Goal: Task Accomplishment & Management: Manage account settings

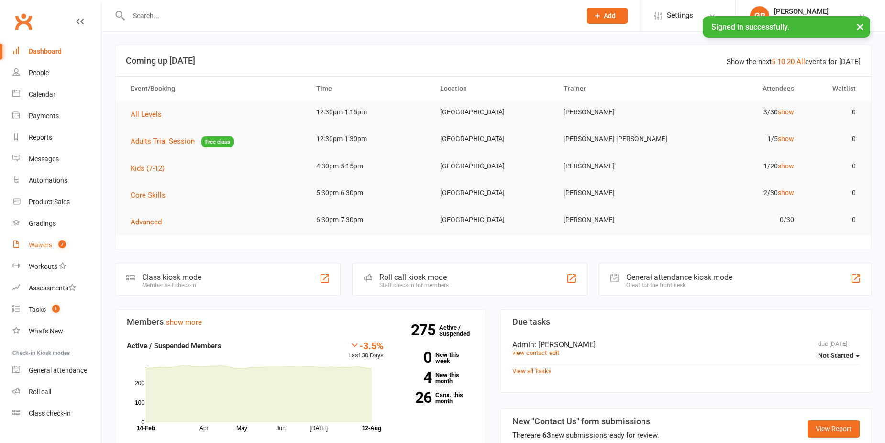
click at [51, 238] on link "Waivers 7" at bounding box center [56, 245] width 89 height 22
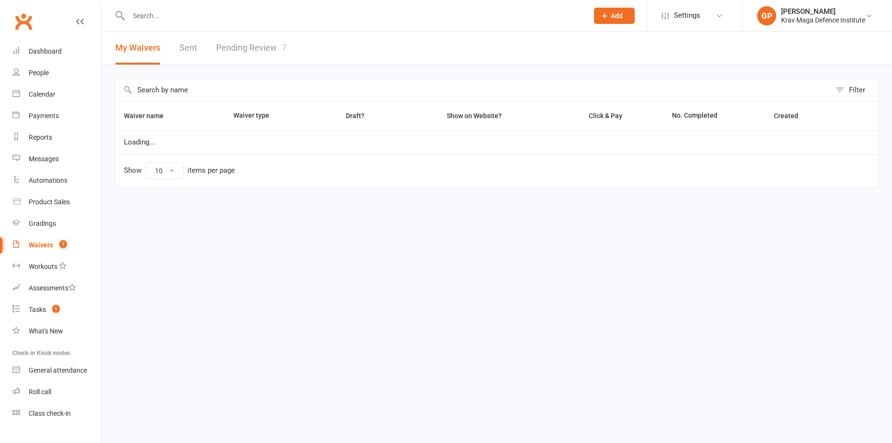
click at [252, 45] on link "Pending Review 7" at bounding box center [251, 48] width 70 height 33
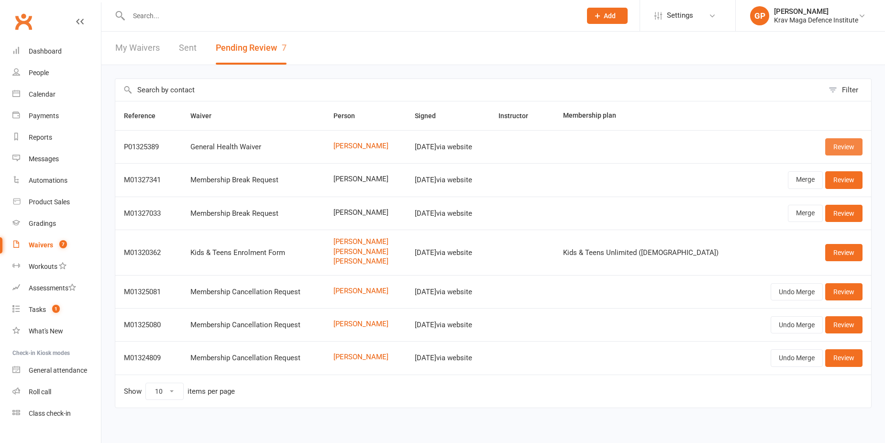
click at [850, 140] on link "Review" at bounding box center [843, 146] width 37 height 17
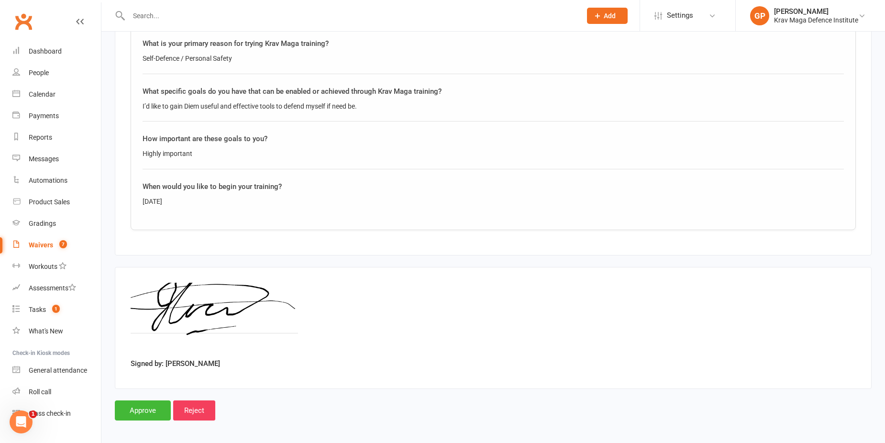
scroll to position [1394, 0]
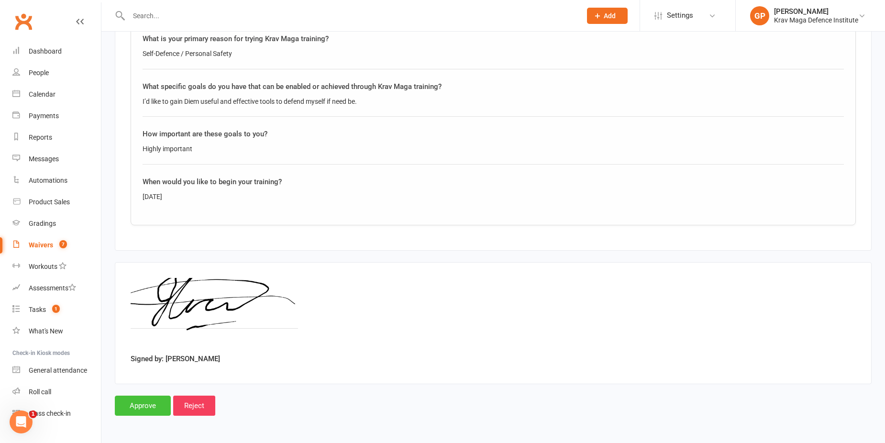
click at [157, 398] on input "Approve" at bounding box center [143, 406] width 56 height 20
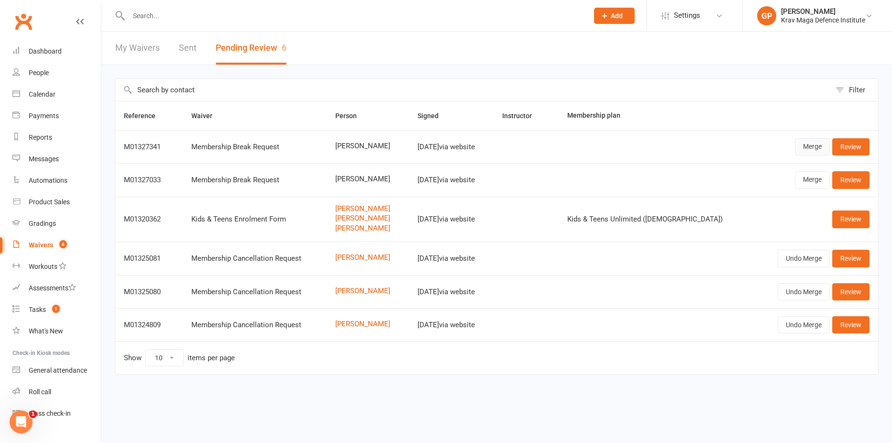
click at [812, 141] on link "Merge" at bounding box center [812, 146] width 35 height 17
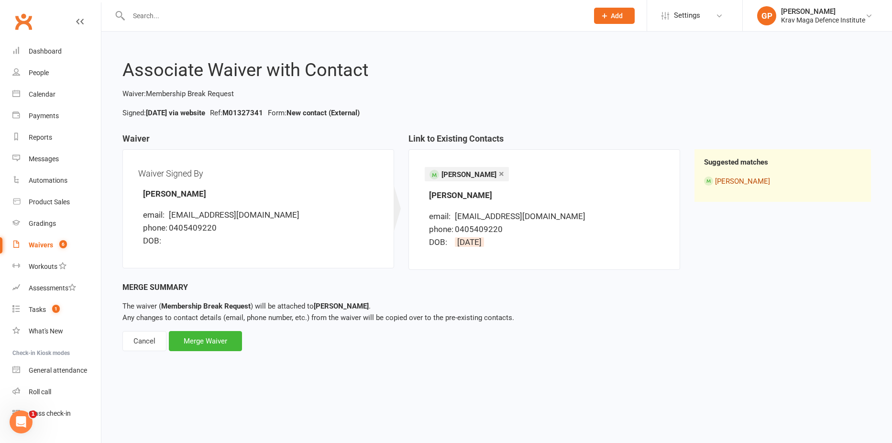
click at [746, 181] on link "[PERSON_NAME]" at bounding box center [742, 181] width 55 height 9
click at [208, 335] on div "Merge Waiver" at bounding box center [205, 341] width 73 height 20
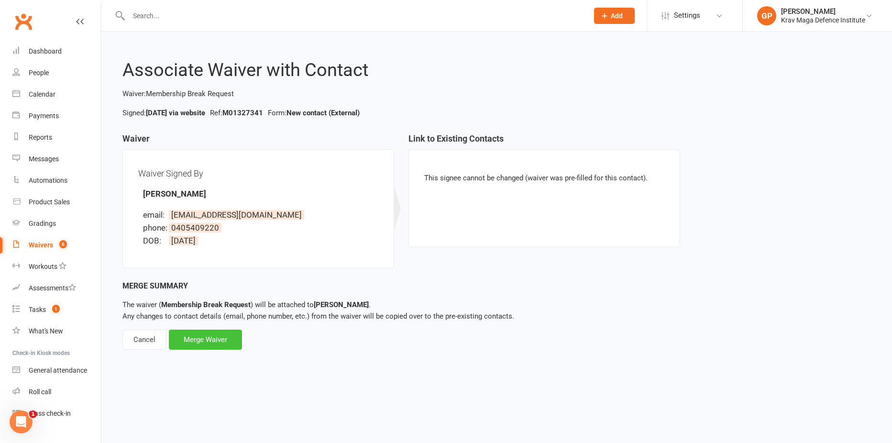
click at [223, 345] on div "Merge Waiver" at bounding box center [205, 340] width 73 height 20
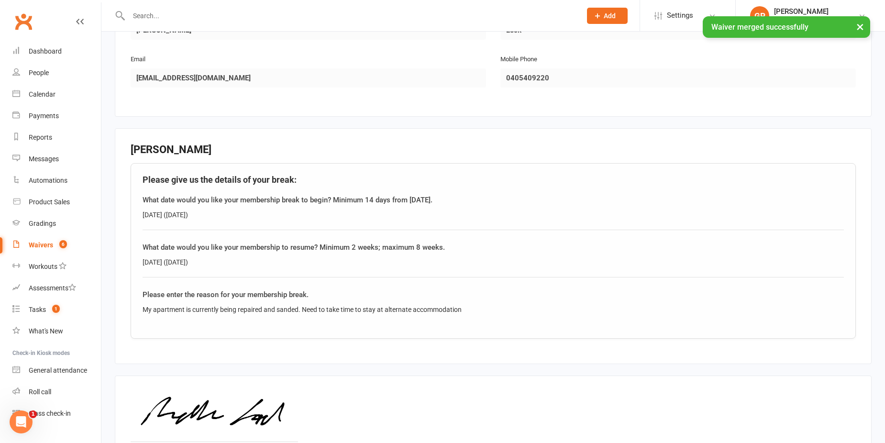
scroll to position [239, 0]
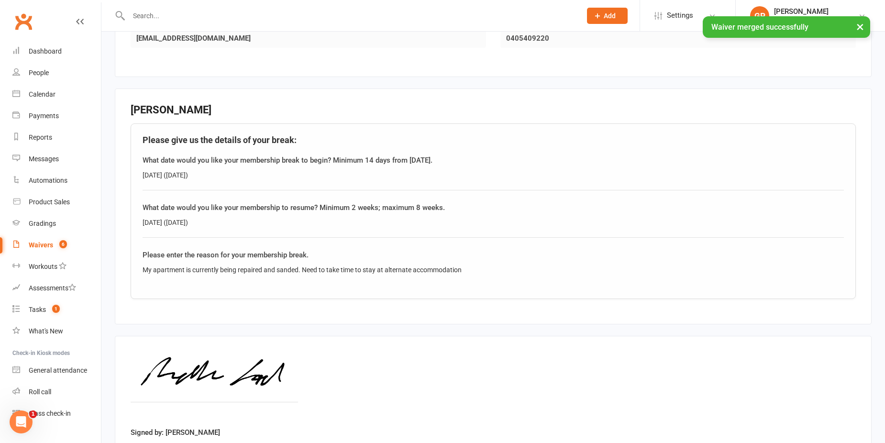
click at [52, 242] on div "Waivers" at bounding box center [41, 245] width 24 height 8
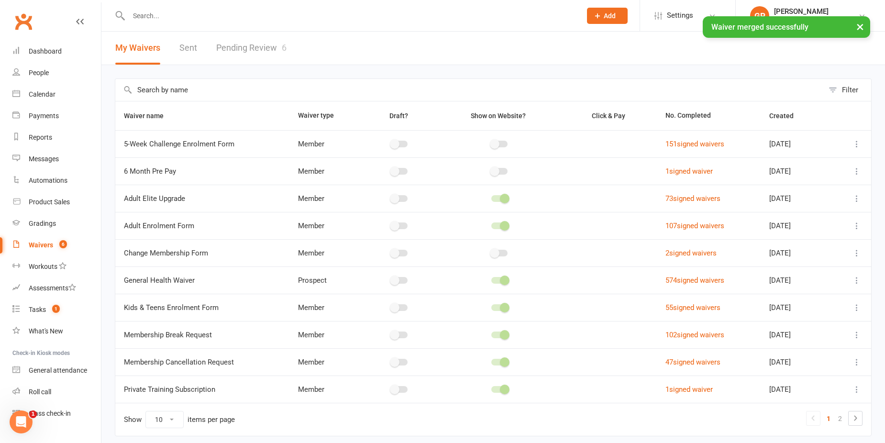
click at [250, 16] on div "× Waiver merged successfully" at bounding box center [436, 16] width 873 height 0
click at [247, 44] on link "Pending Review 6" at bounding box center [251, 48] width 70 height 33
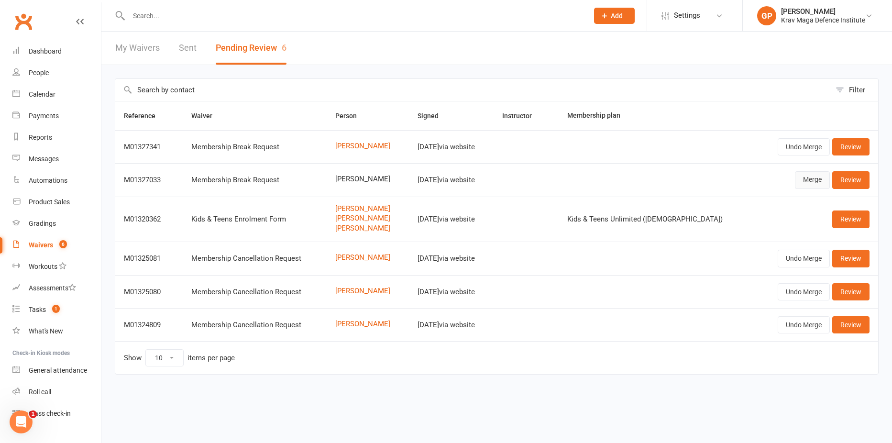
click at [808, 182] on link "Merge" at bounding box center [812, 179] width 35 height 17
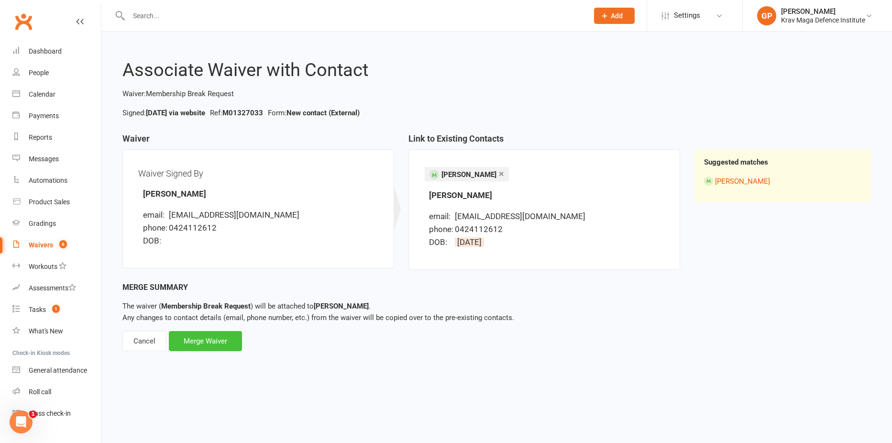
click at [210, 332] on div "Merge Waiver" at bounding box center [205, 341] width 73 height 20
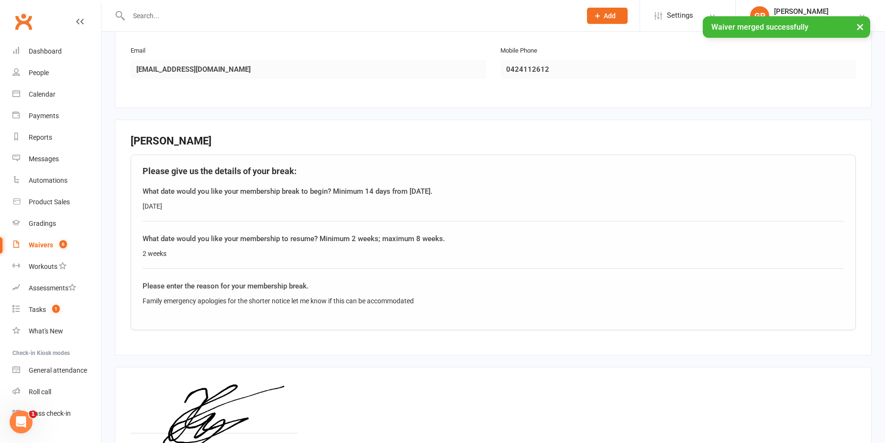
scroll to position [287, 0]
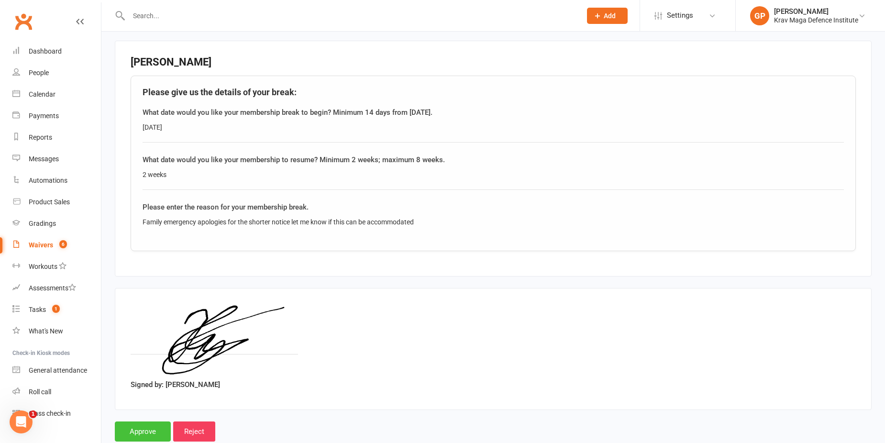
click at [141, 430] on input "Approve" at bounding box center [143, 431] width 56 height 20
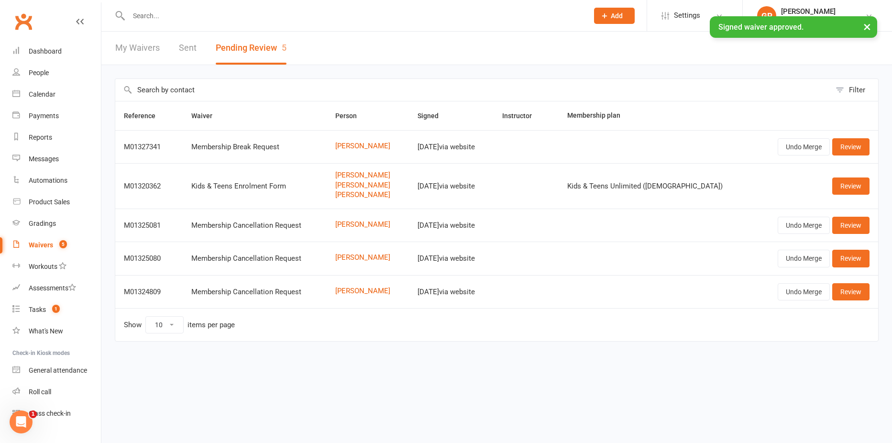
click at [146, 13] on input "text" at bounding box center [354, 15] width 456 height 13
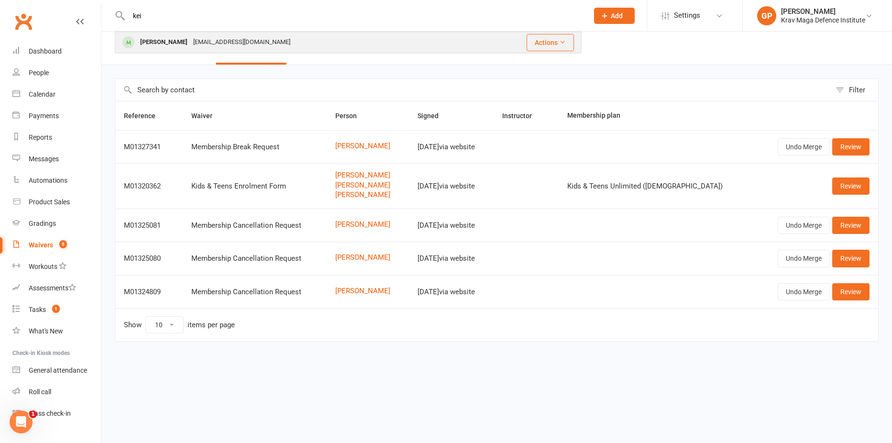
type input "kei"
click at [190, 40] on div "kptyap@gmail.com" at bounding box center [241, 42] width 103 height 14
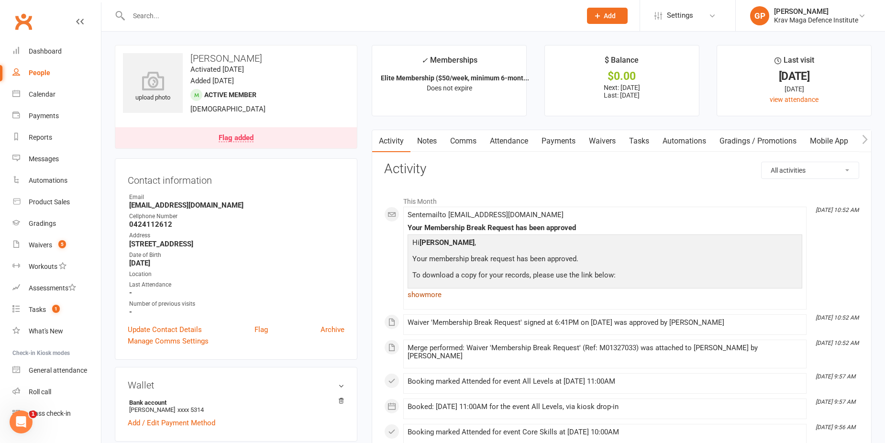
click at [441, 294] on link "show more" at bounding box center [605, 294] width 395 height 13
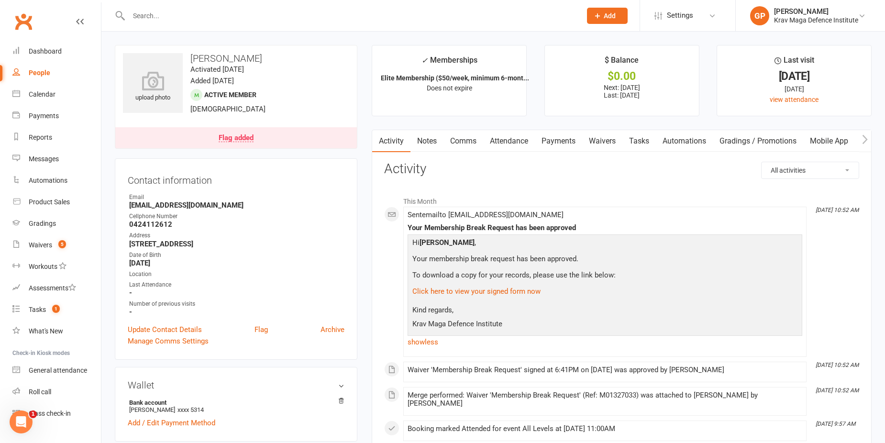
click at [609, 137] on link "Waivers" at bounding box center [602, 141] width 40 height 22
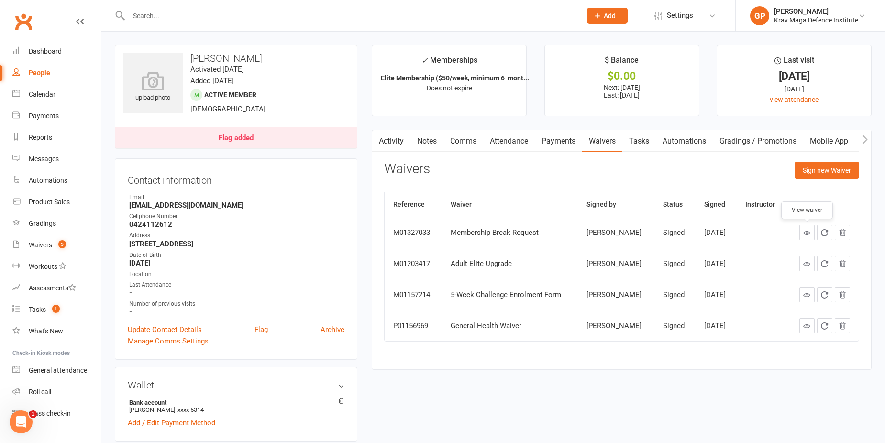
click at [808, 235] on icon at bounding box center [806, 232] width 7 height 7
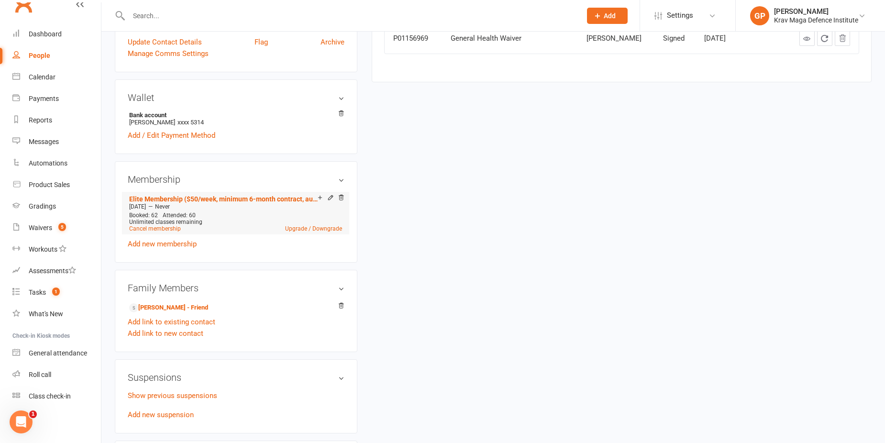
scroll to position [478, 0]
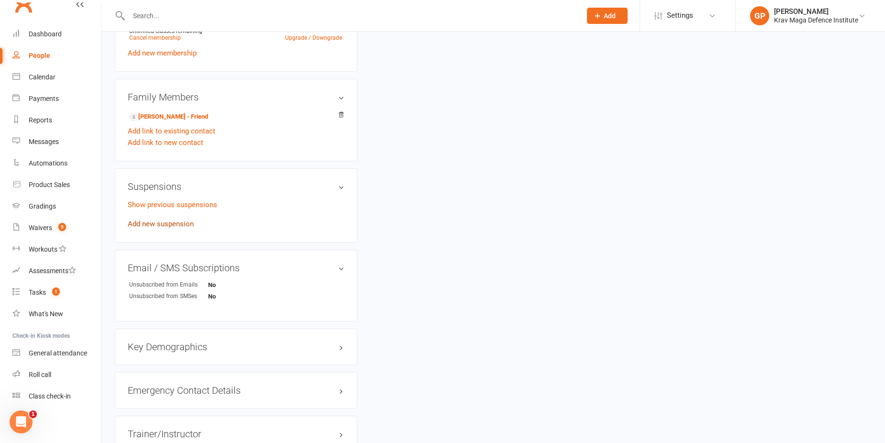
click at [166, 224] on link "Add new suspension" at bounding box center [161, 224] width 66 height 9
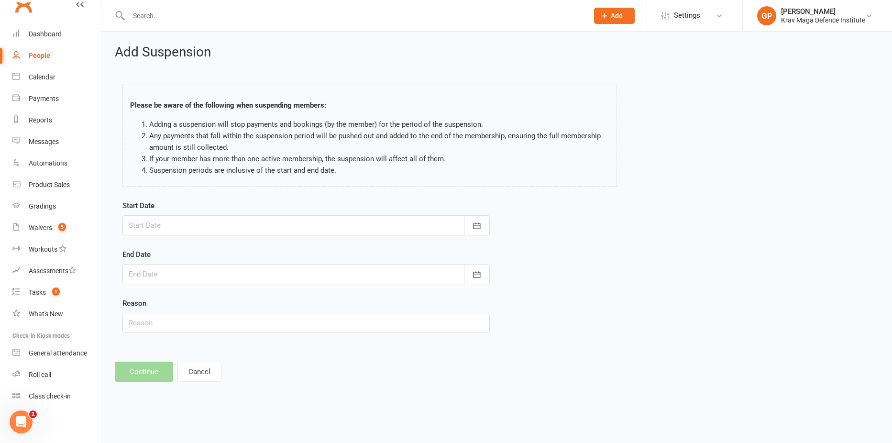
click at [159, 219] on div at bounding box center [305, 225] width 367 height 20
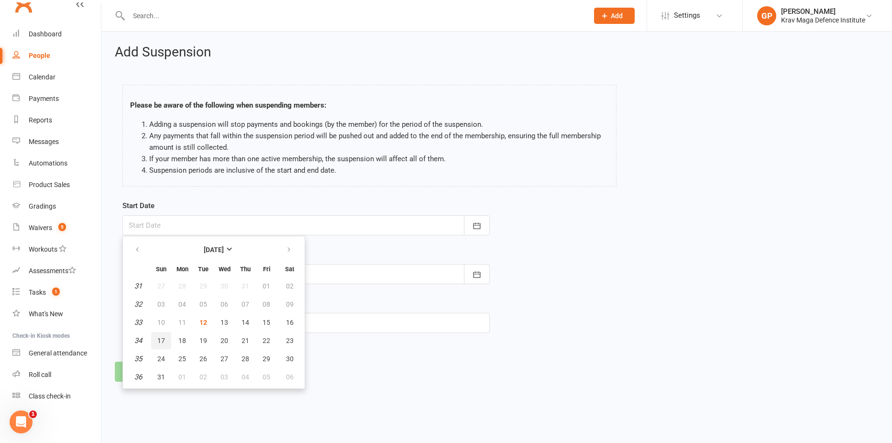
click at [168, 340] on button "17" at bounding box center [161, 340] width 20 height 17
type input "17 Aug 2025"
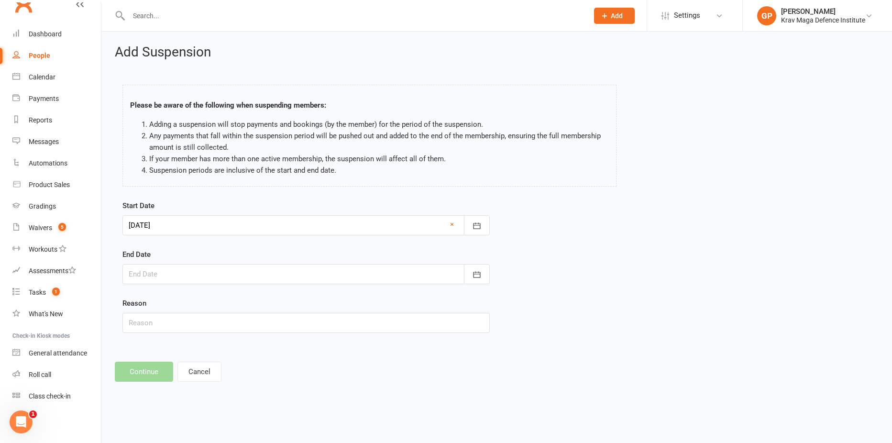
click at [160, 273] on div at bounding box center [305, 274] width 367 height 20
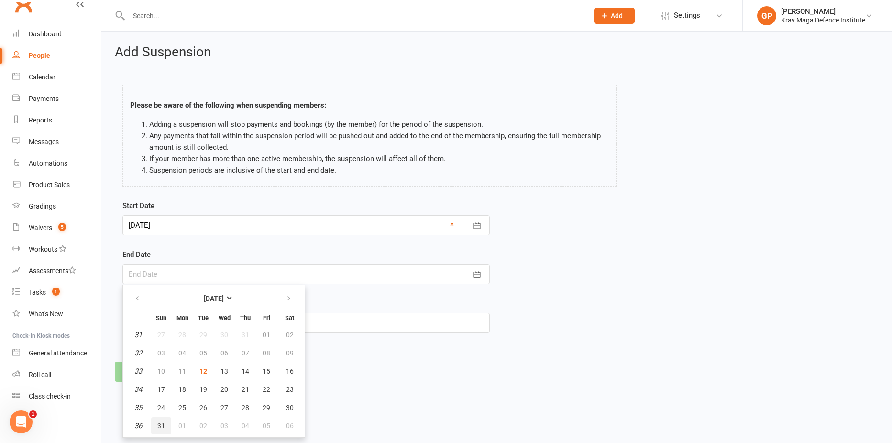
click at [161, 425] on span "31" at bounding box center [161, 426] width 8 height 8
type input "31 Aug 2025"
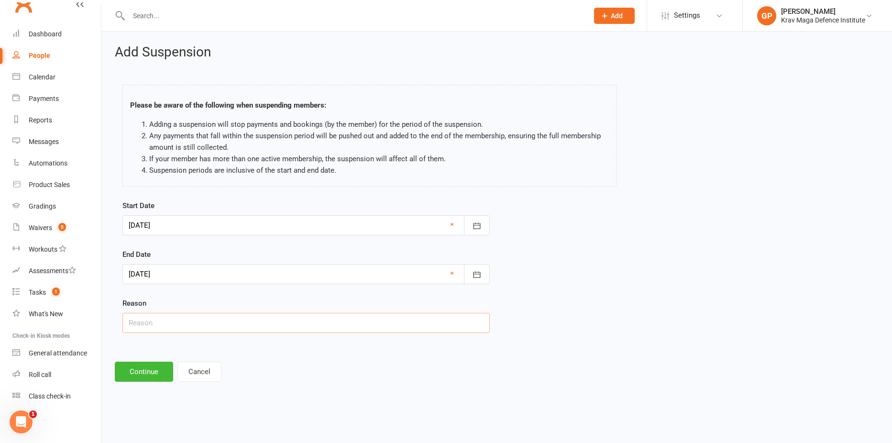
click at [146, 329] on input "text" at bounding box center [305, 323] width 367 height 20
paste input "Family emergency"
type input "Family emergency"
click at [157, 379] on button "Continue" at bounding box center [144, 372] width 58 height 20
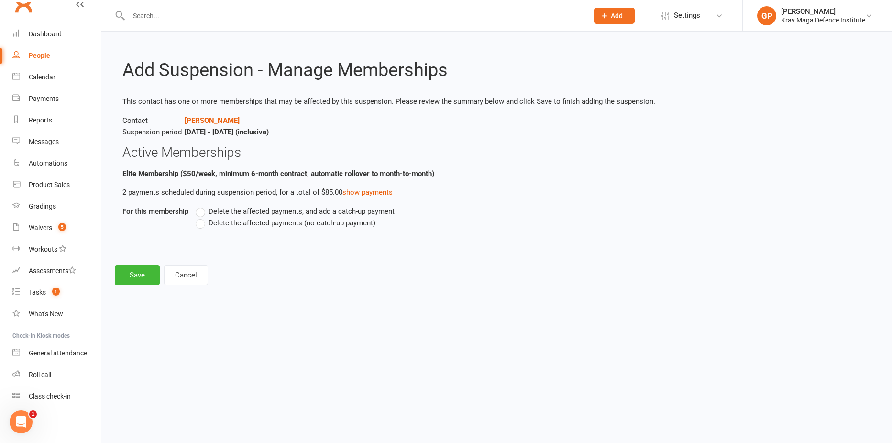
click at [199, 224] on label "Delete the affected payments (no catch-up payment)" at bounding box center [286, 222] width 180 height 11
click at [199, 217] on input "Delete the affected payments (no catch-up payment)" at bounding box center [199, 217] width 6 height 0
click at [138, 278] on button "Save" at bounding box center [137, 275] width 45 height 20
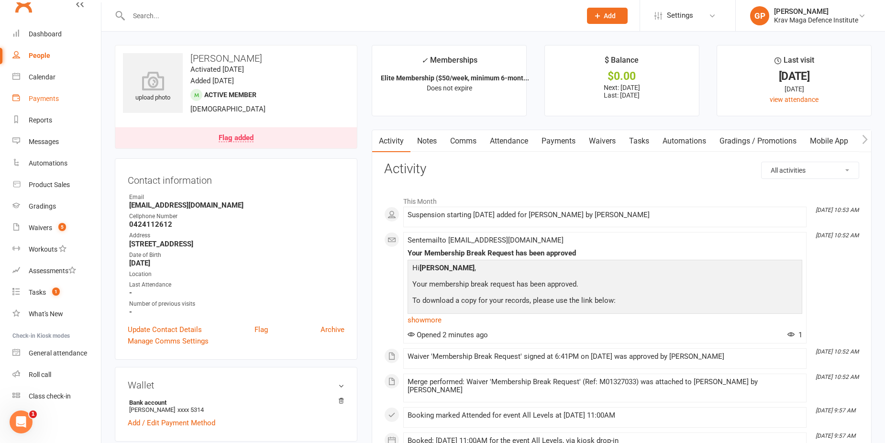
click at [50, 103] on link "Payments" at bounding box center [56, 99] width 89 height 22
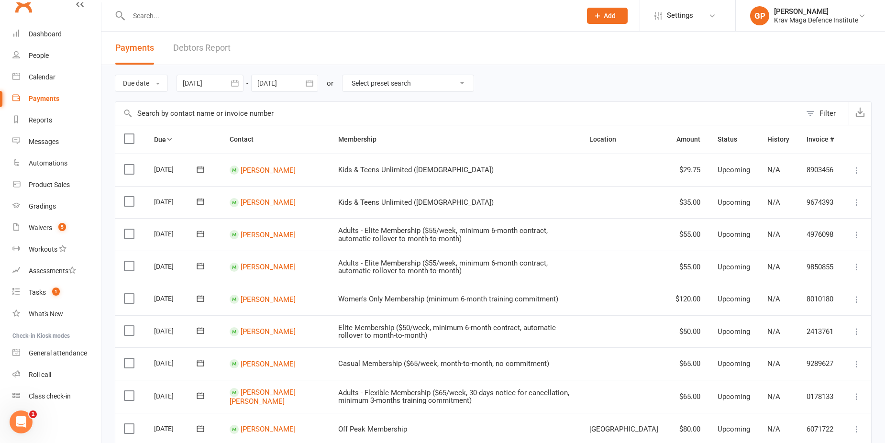
click at [211, 50] on link "Debtors Report" at bounding box center [201, 48] width 57 height 33
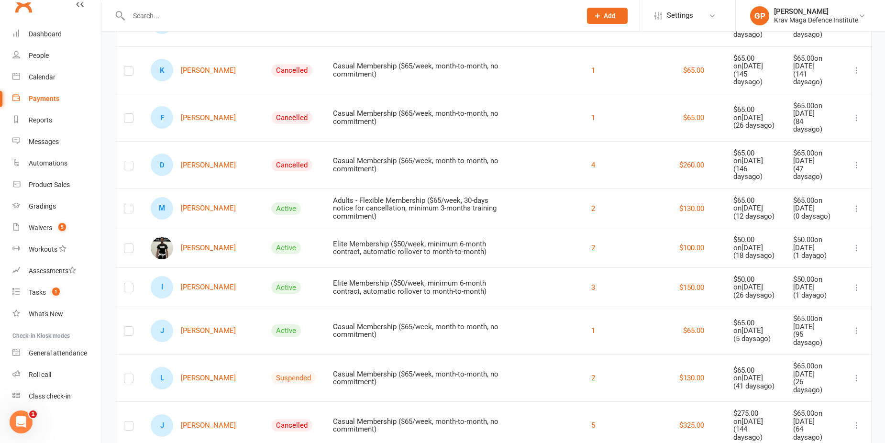
scroll to position [287, 0]
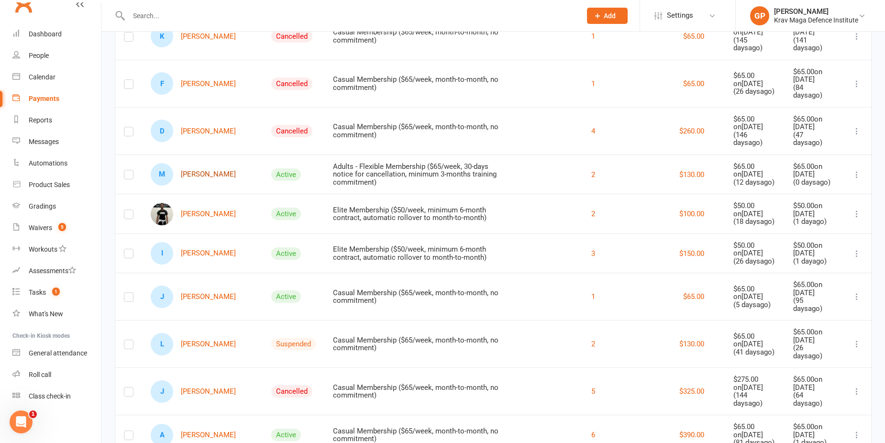
click at [221, 163] on link "M Mahfous Karimu" at bounding box center [193, 174] width 85 height 22
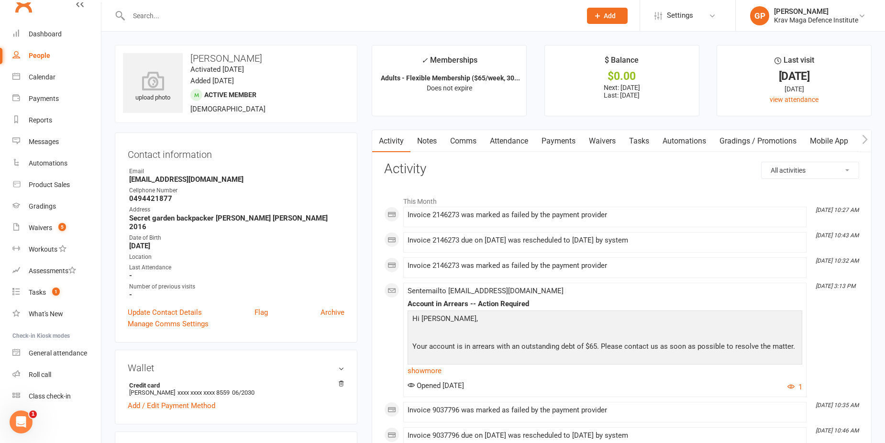
click at [466, 136] on link "Comms" at bounding box center [463, 141] width 40 height 22
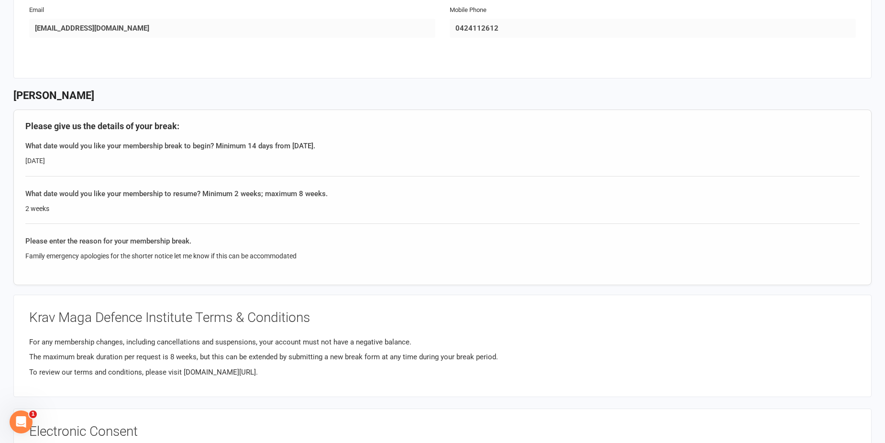
scroll to position [287, 0]
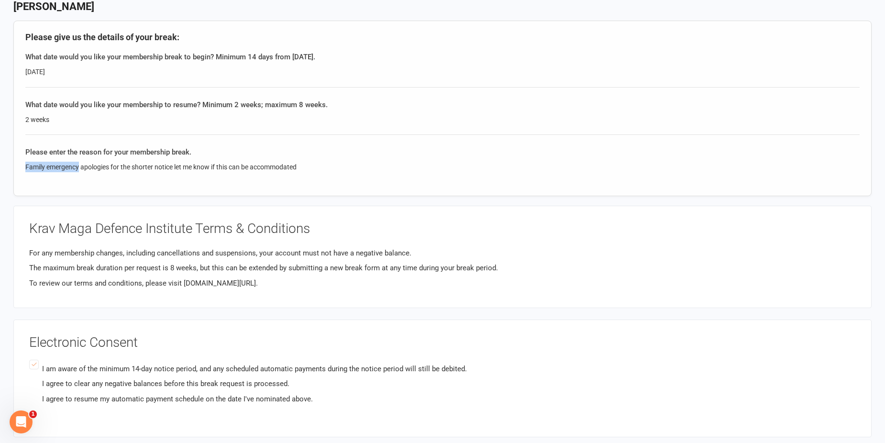
drag, startPoint x: 79, startPoint y: 165, endPoint x: 25, endPoint y: 163, distance: 54.1
click at [25, 163] on div "Family emergency apologies for the shorter notice let me know if this can be ac…" at bounding box center [442, 167] width 834 height 11
copy div "Family emergency"
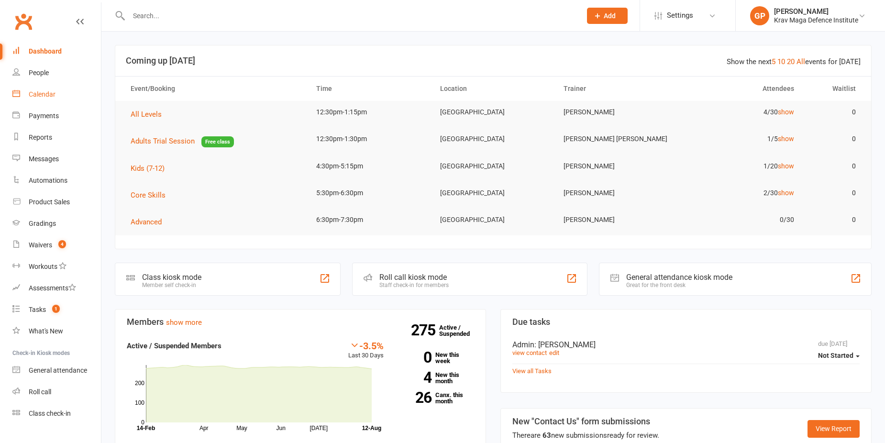
click at [56, 93] on link "Calendar" at bounding box center [56, 95] width 89 height 22
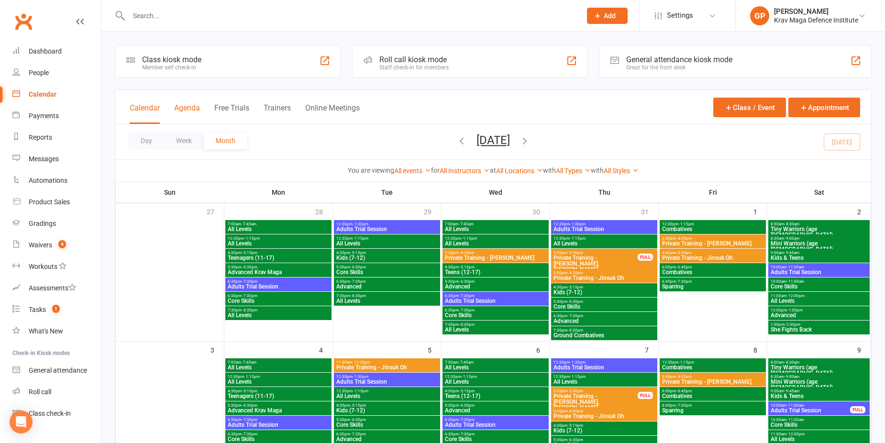
click at [186, 107] on button "Agenda" at bounding box center [187, 113] width 26 height 21
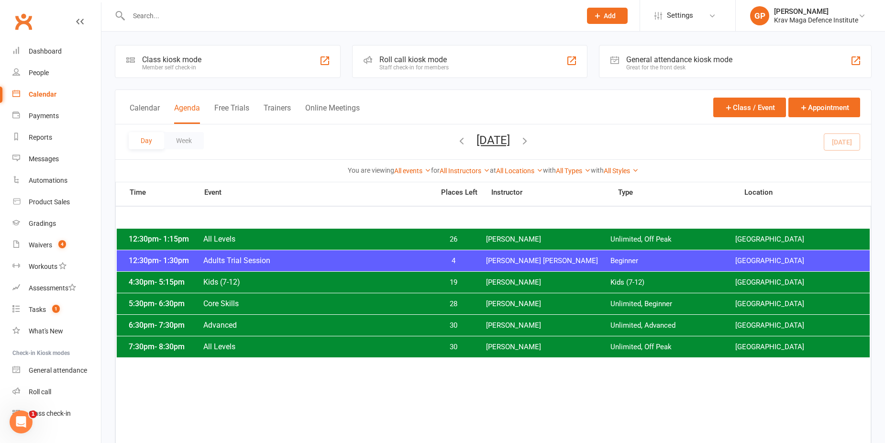
click at [530, 141] on icon "button" at bounding box center [525, 140] width 11 height 11
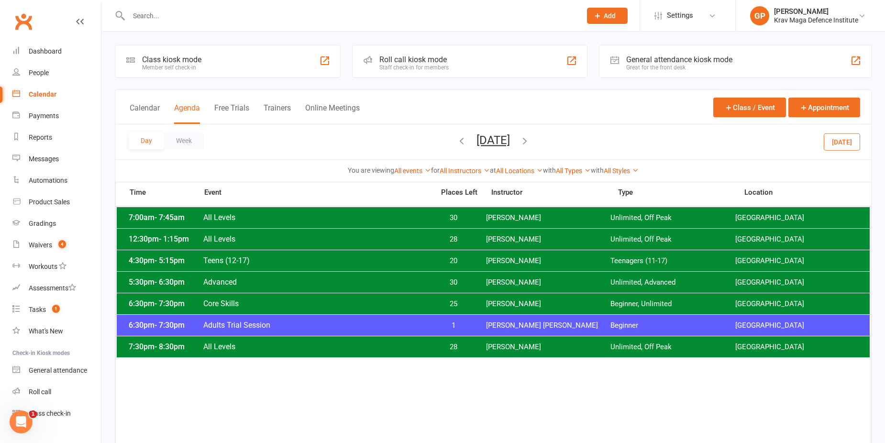
click at [520, 141] on span "[DATE] [DATE] Sun Mon Tue Wed Thu Fri Sat 27 28 29 30 31 01 02 03 04 05 06 07 0…" at bounding box center [493, 141] width 53 height 17
click at [530, 140] on icon "button" at bounding box center [525, 140] width 11 height 11
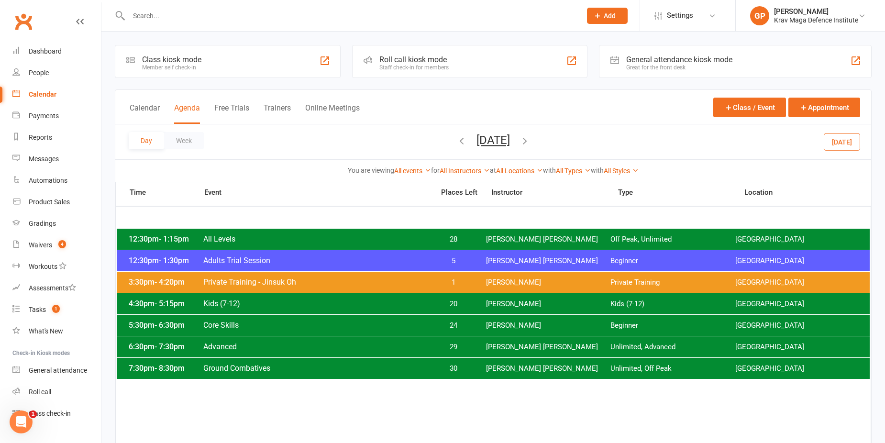
click at [530, 139] on icon "button" at bounding box center [525, 140] width 11 height 11
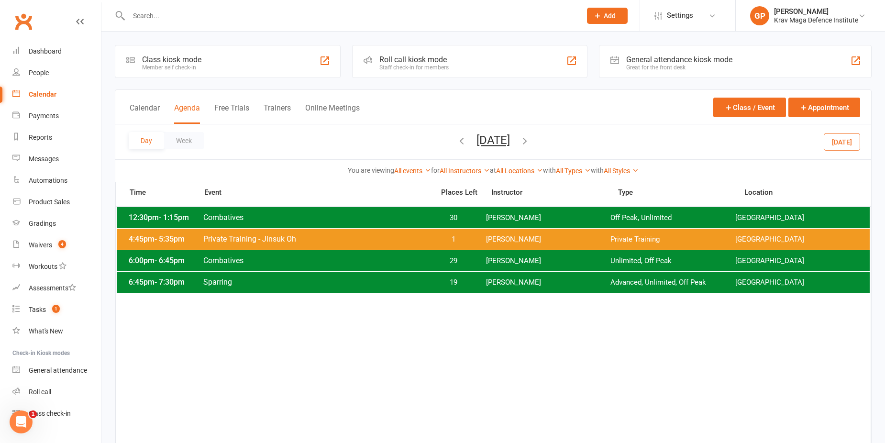
click at [456, 143] on icon "button" at bounding box center [461, 140] width 11 height 11
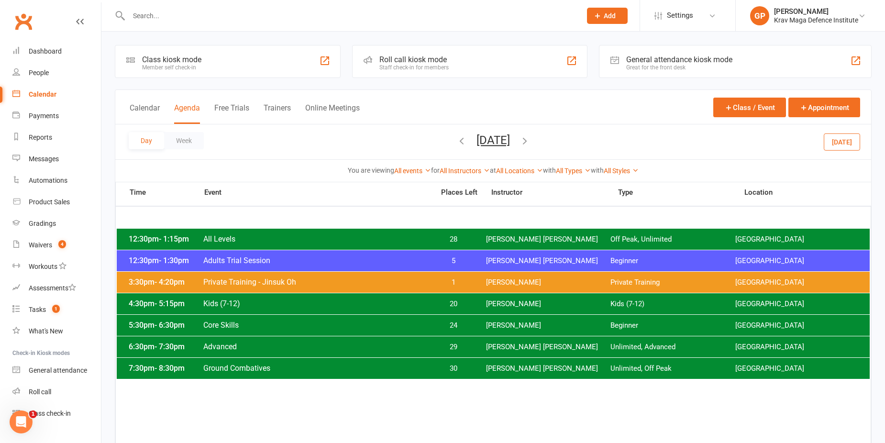
click at [530, 137] on icon "button" at bounding box center [525, 140] width 11 height 11
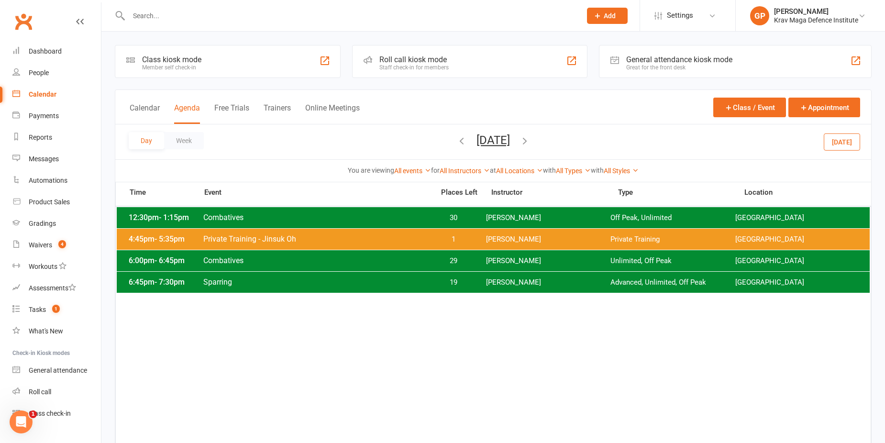
click at [530, 138] on icon "button" at bounding box center [525, 140] width 11 height 11
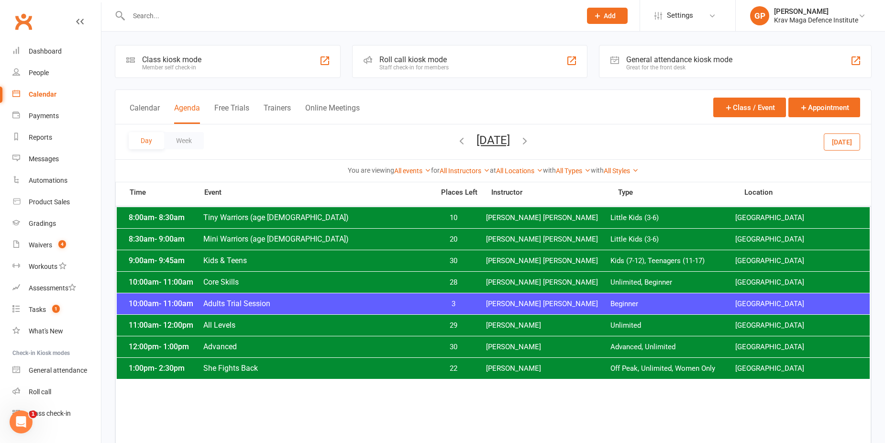
click at [530, 142] on icon "button" at bounding box center [525, 140] width 11 height 11
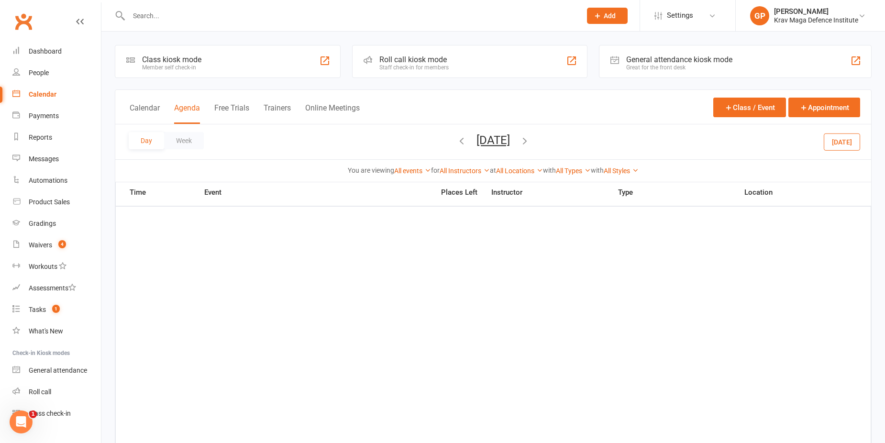
click at [530, 142] on icon "button" at bounding box center [525, 140] width 11 height 11
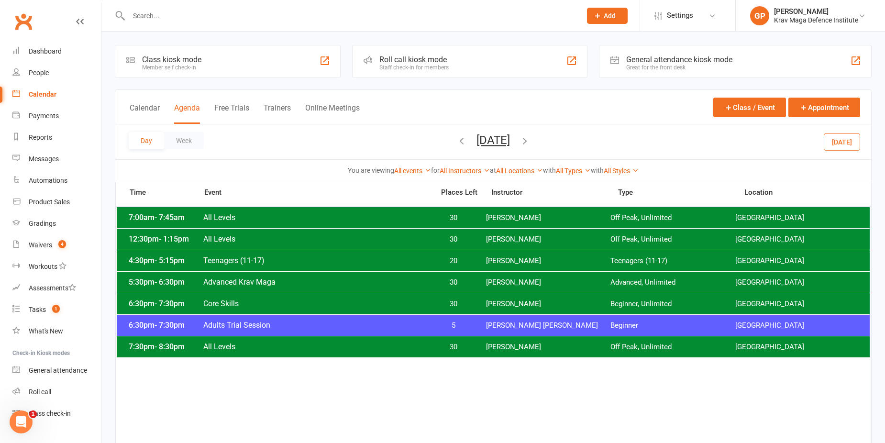
click at [530, 142] on icon "button" at bounding box center [525, 140] width 11 height 11
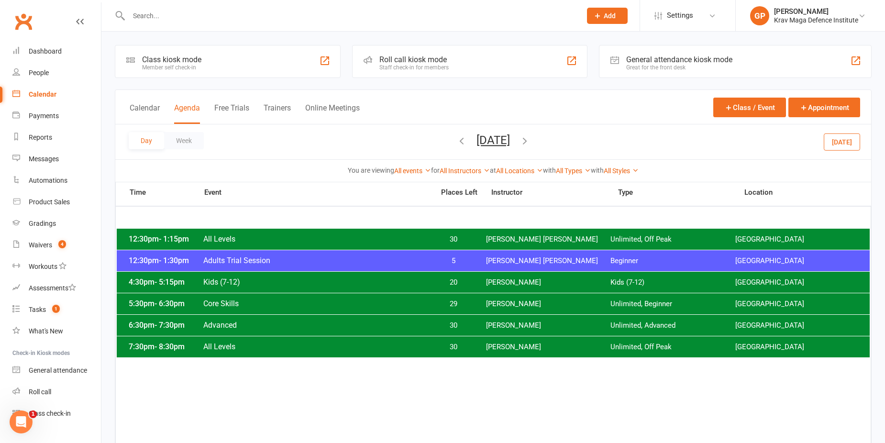
click at [530, 142] on icon "button" at bounding box center [525, 140] width 11 height 11
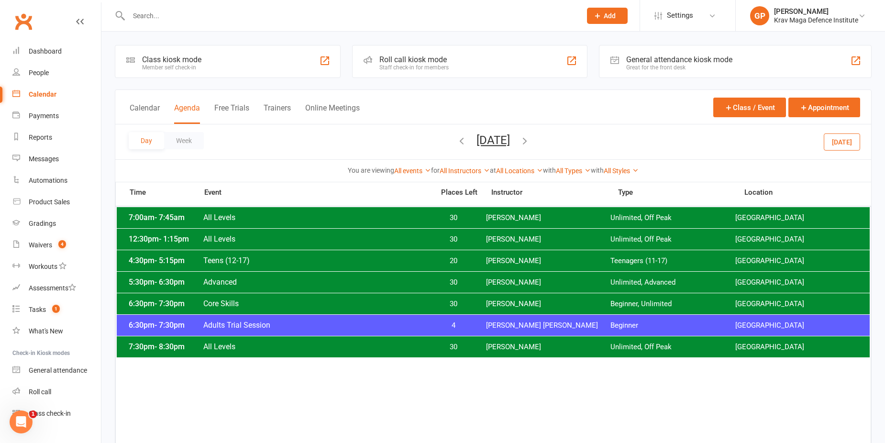
click at [530, 143] on icon "button" at bounding box center [525, 140] width 11 height 11
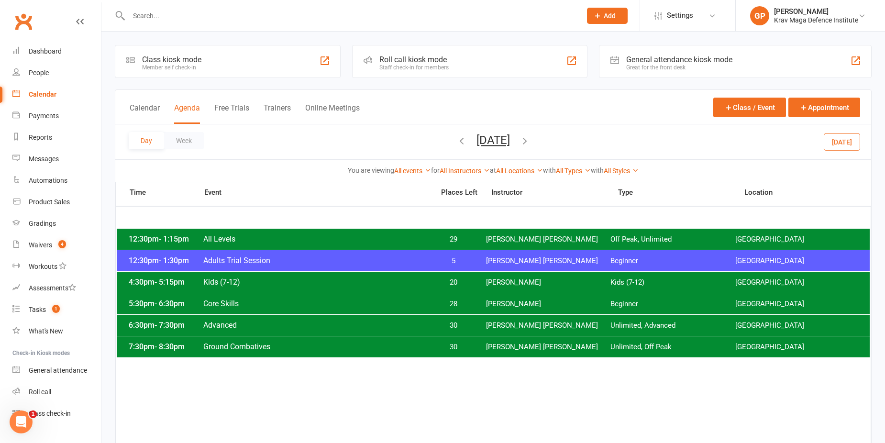
click at [828, 145] on button "[DATE]" at bounding box center [842, 141] width 36 height 17
click at [455, 241] on span "26" at bounding box center [454, 239] width 50 height 9
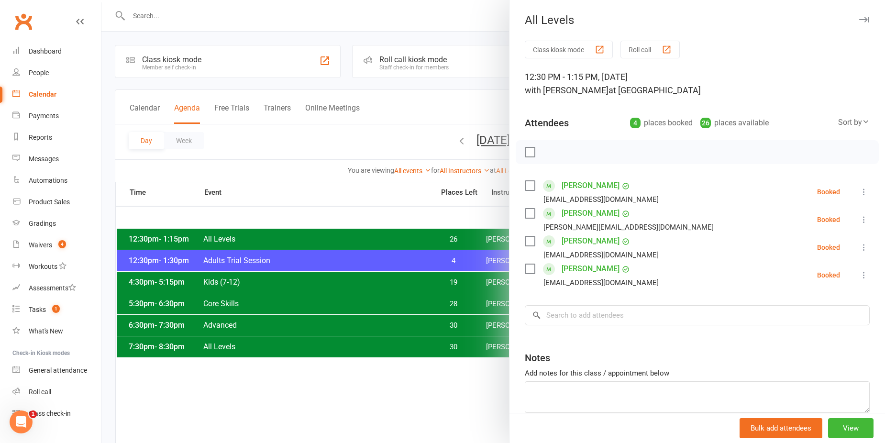
click at [291, 160] on div at bounding box center [493, 221] width 784 height 443
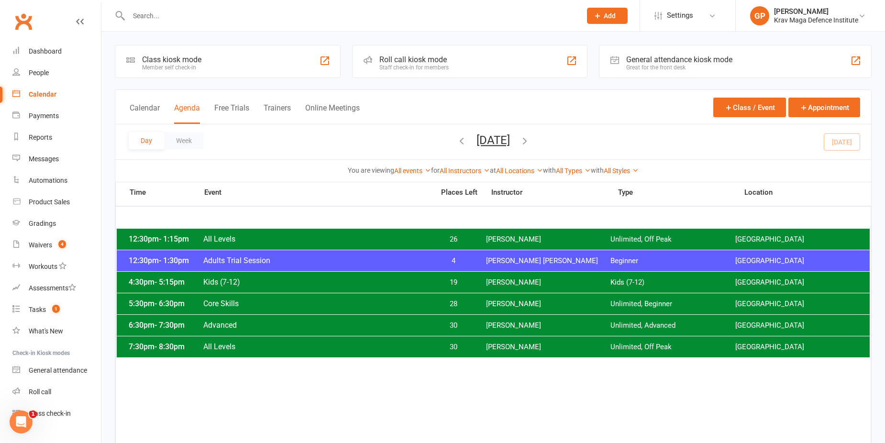
click at [513, 247] on div "12:30pm - 1:15pm All Levels 26 [PERSON_NAME] Unlimited, Off Peak [GEOGRAPHIC_DA…" at bounding box center [493, 239] width 753 height 21
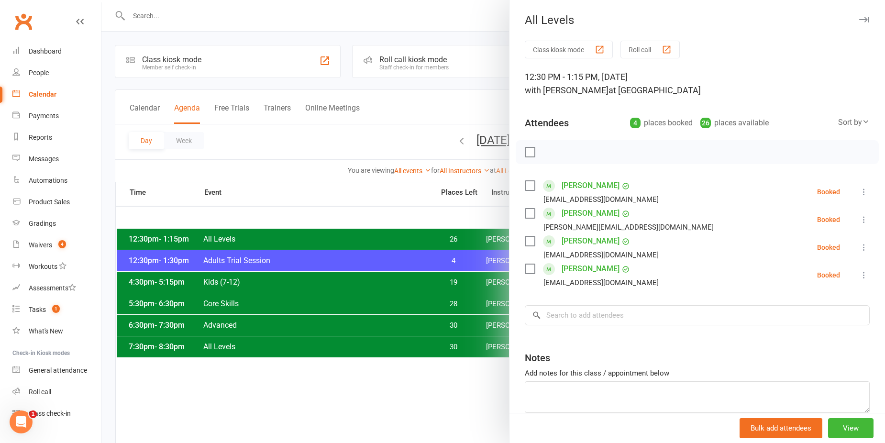
click at [304, 152] on div at bounding box center [493, 221] width 784 height 443
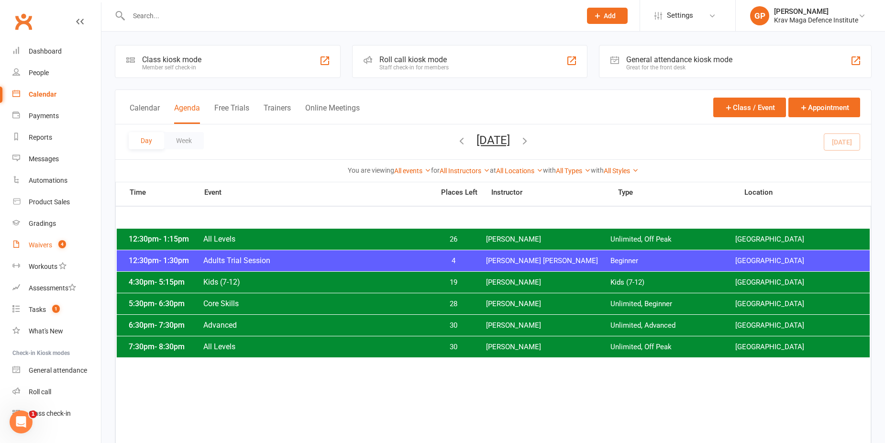
click at [53, 254] on link "Waivers 4" at bounding box center [56, 245] width 89 height 22
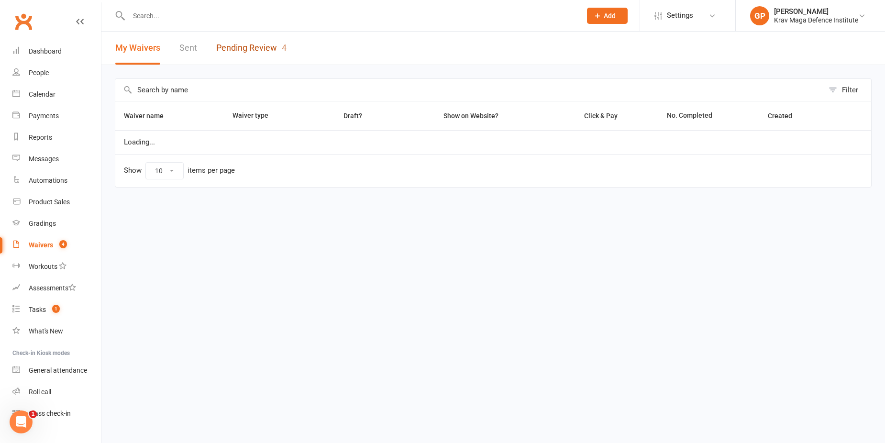
click at [231, 45] on link "Pending Review 4" at bounding box center [251, 48] width 70 height 33
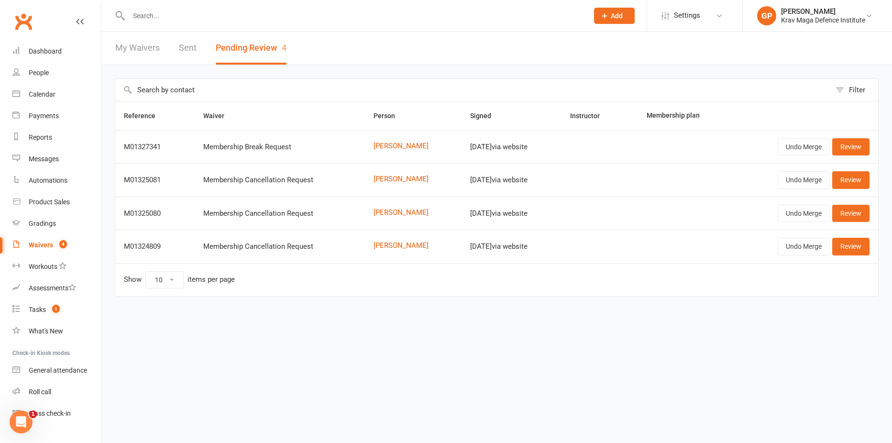
click at [158, 15] on input "text" at bounding box center [354, 15] width 456 height 13
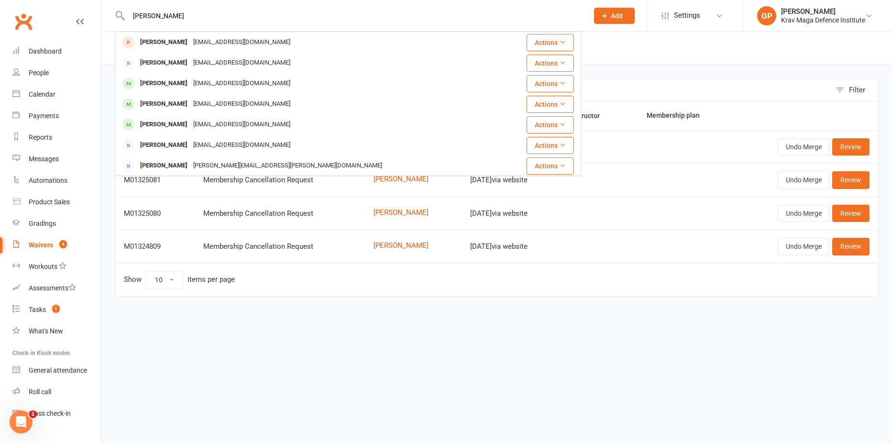
type input "[PERSON_NAME]"
click at [204, 330] on html "[PERSON_NAME] Edelstein [EMAIL_ADDRESS][DOMAIN_NAME] Actions [PERSON_NAME] [EMA…" at bounding box center [446, 168] width 892 height 337
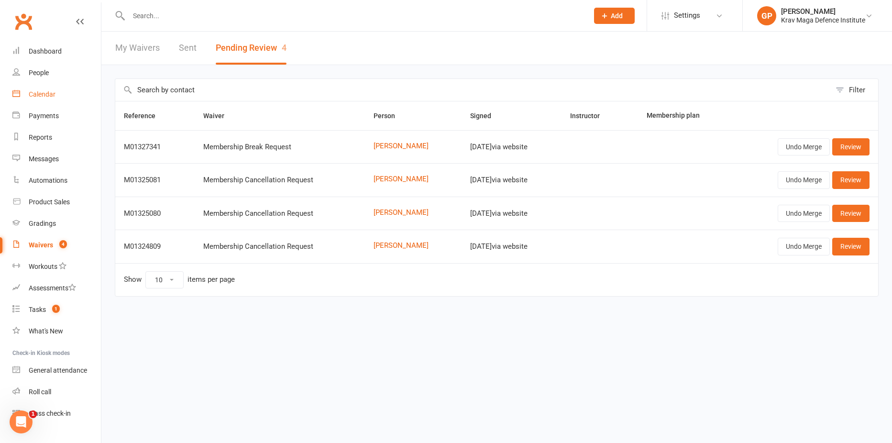
click at [44, 93] on div "Calendar" at bounding box center [42, 94] width 27 height 8
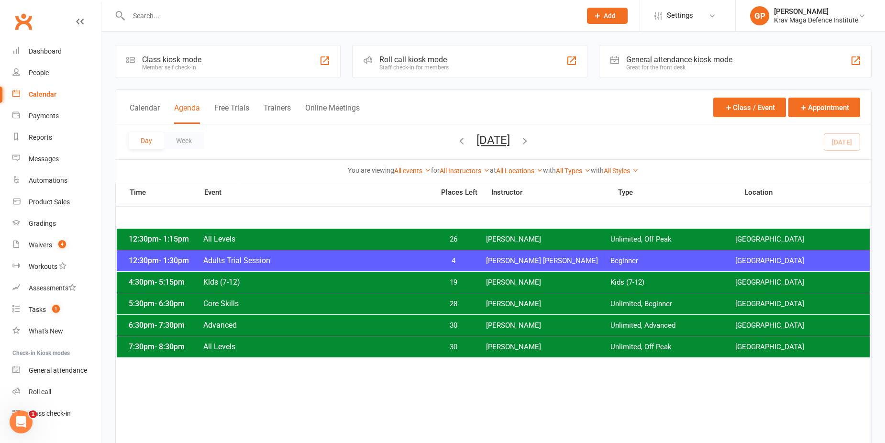
click at [530, 139] on icon "button" at bounding box center [525, 140] width 11 height 11
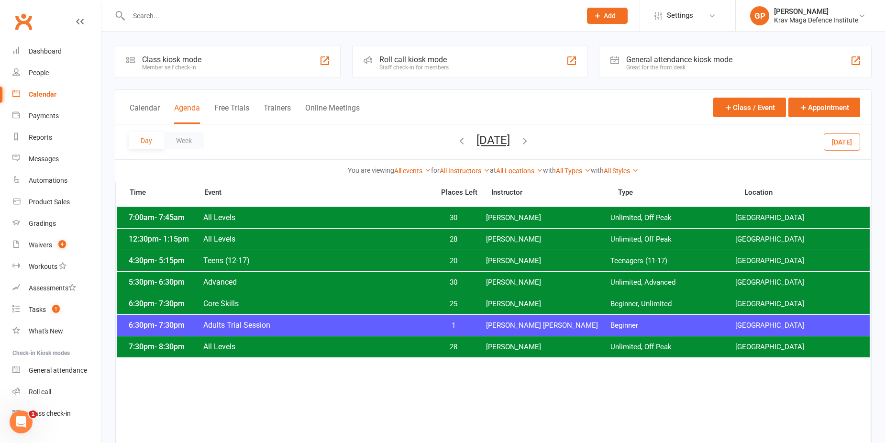
click at [530, 140] on icon "button" at bounding box center [525, 140] width 11 height 11
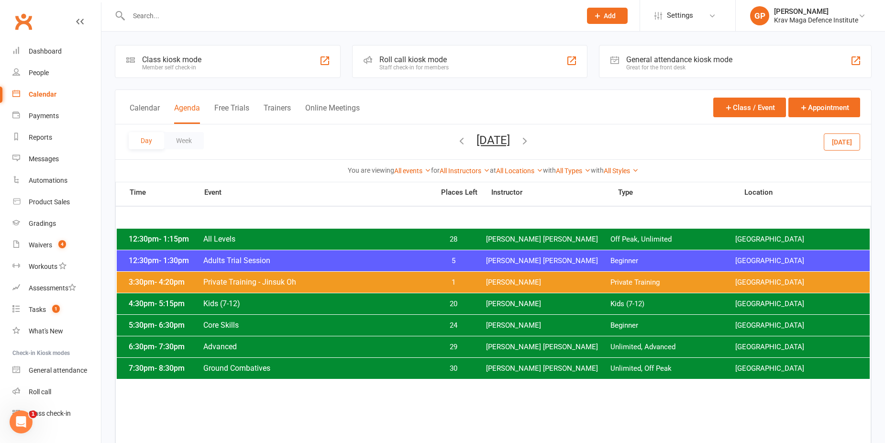
click at [505, 304] on span "[PERSON_NAME]" at bounding box center [548, 303] width 125 height 9
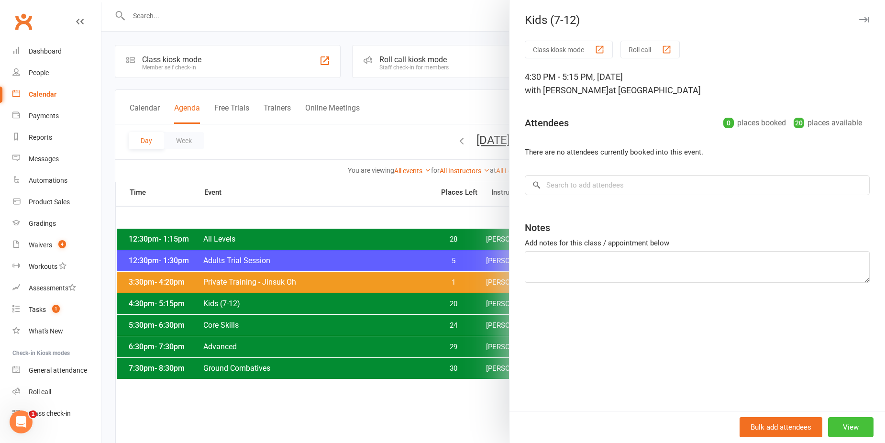
click at [845, 425] on button "View" at bounding box center [850, 427] width 45 height 20
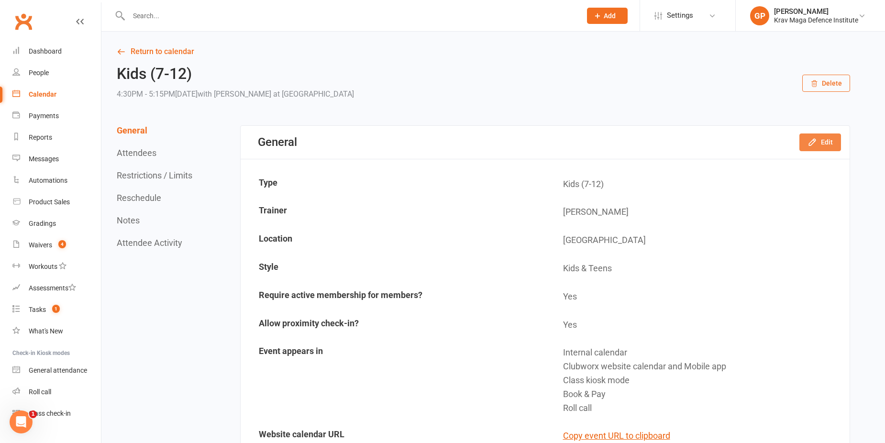
click at [828, 144] on button "Edit" at bounding box center [820, 141] width 42 height 17
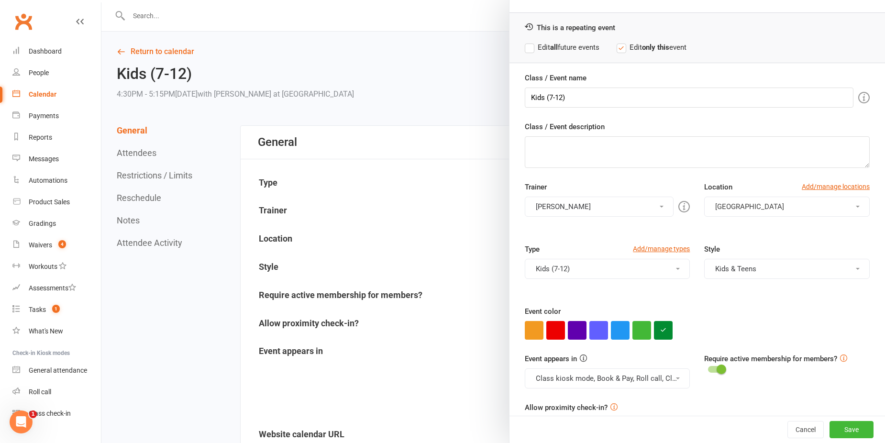
scroll to position [55, 0]
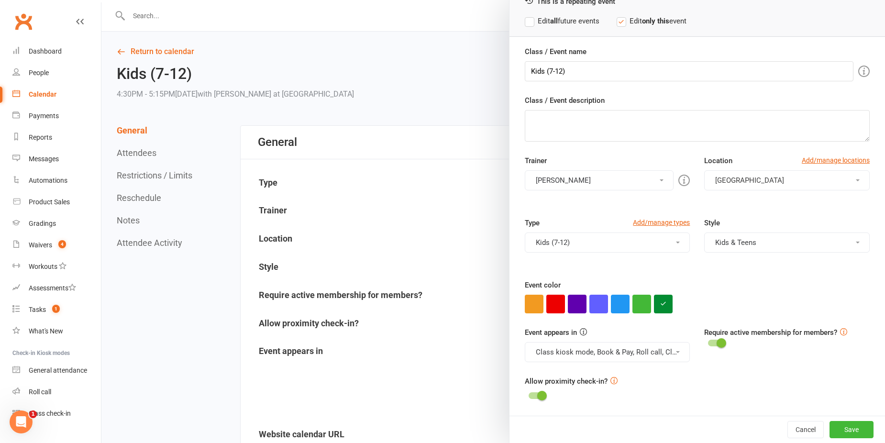
click at [600, 181] on button "[PERSON_NAME]" at bounding box center [599, 180] width 149 height 20
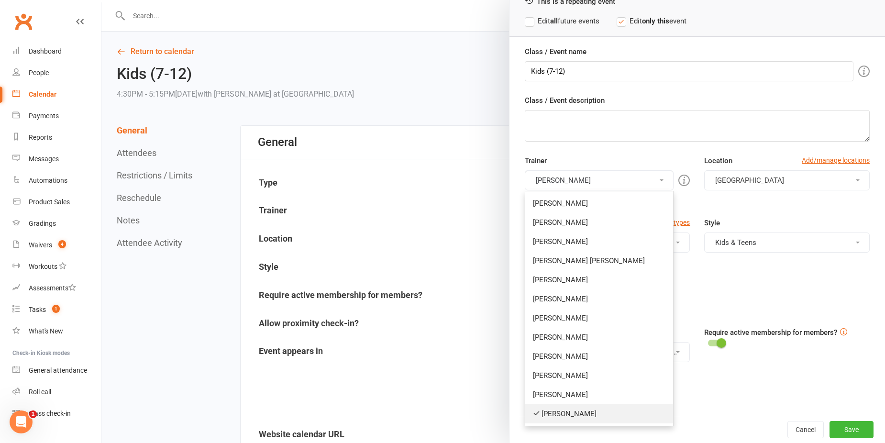
click at [592, 411] on link "[PERSON_NAME]" at bounding box center [599, 413] width 148 height 19
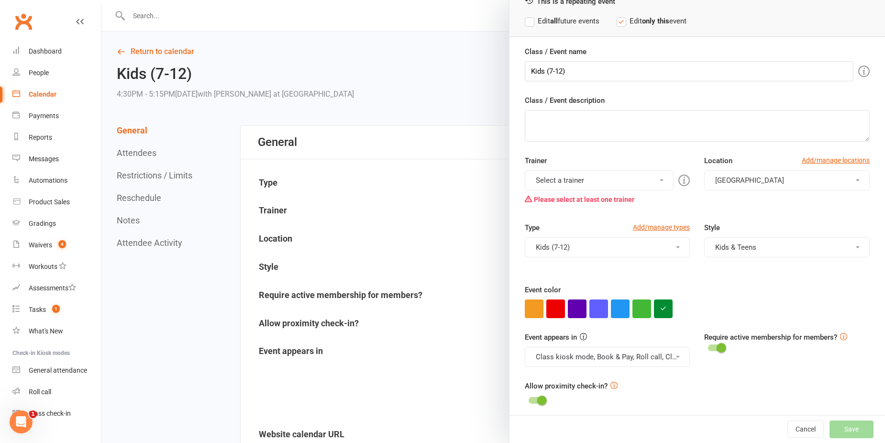
click at [597, 184] on button "Select a trainer" at bounding box center [599, 180] width 149 height 20
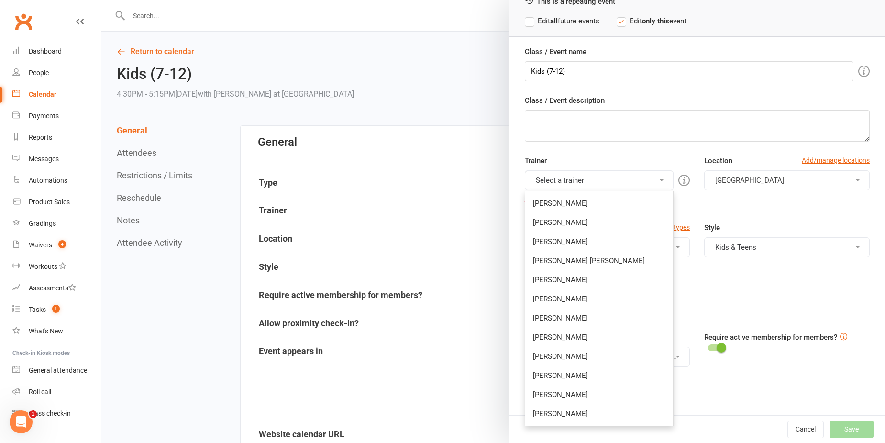
click at [393, 70] on div at bounding box center [493, 221] width 784 height 443
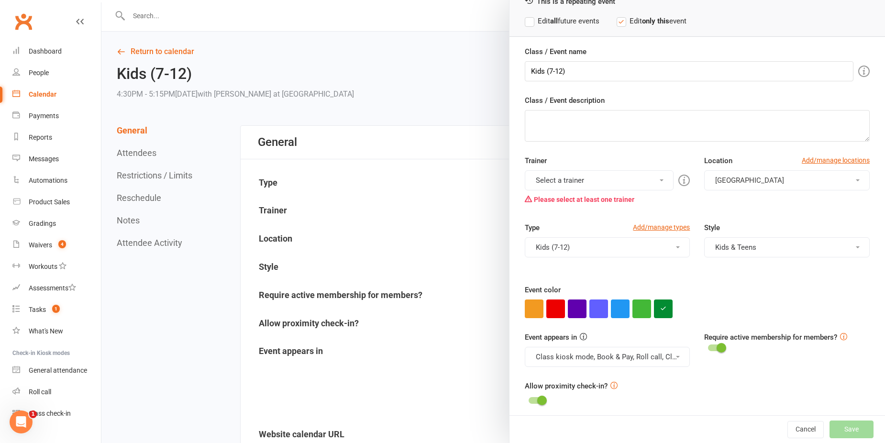
click at [606, 186] on button "Select a trainer" at bounding box center [599, 180] width 149 height 20
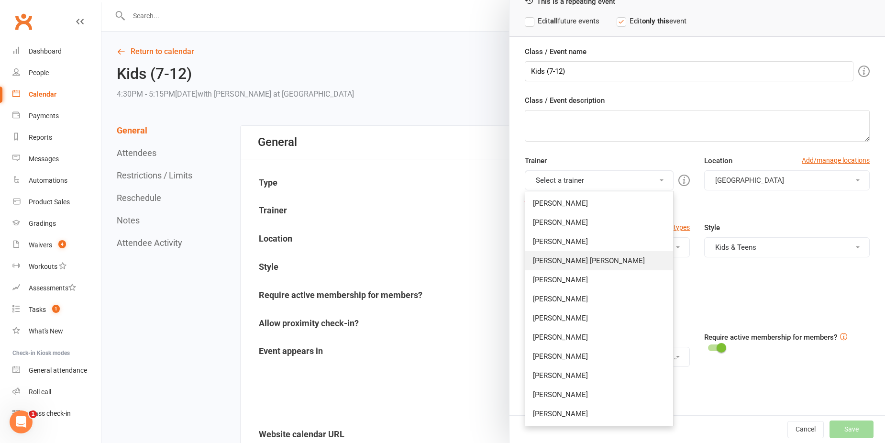
click at [578, 264] on link "[PERSON_NAME] [PERSON_NAME]" at bounding box center [599, 260] width 148 height 19
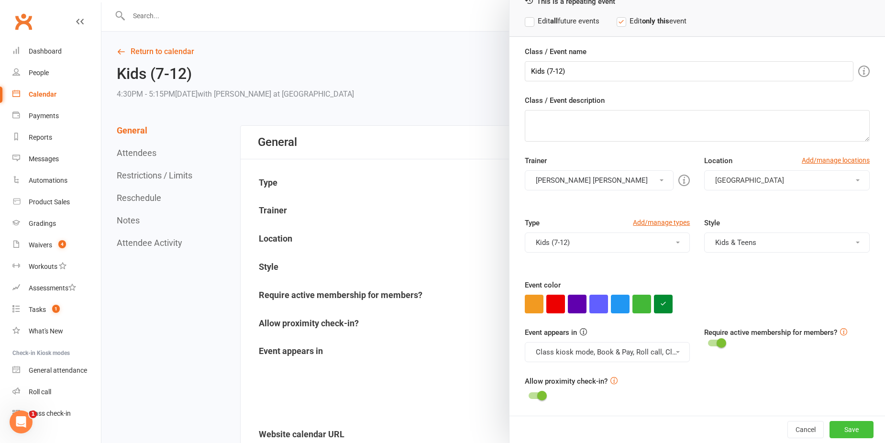
click at [847, 427] on button "Save" at bounding box center [852, 429] width 44 height 17
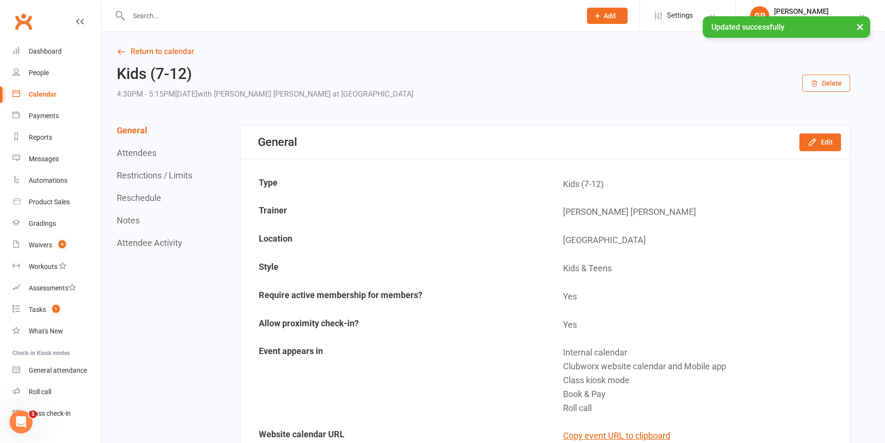
click at [51, 88] on link "Calendar" at bounding box center [56, 95] width 89 height 22
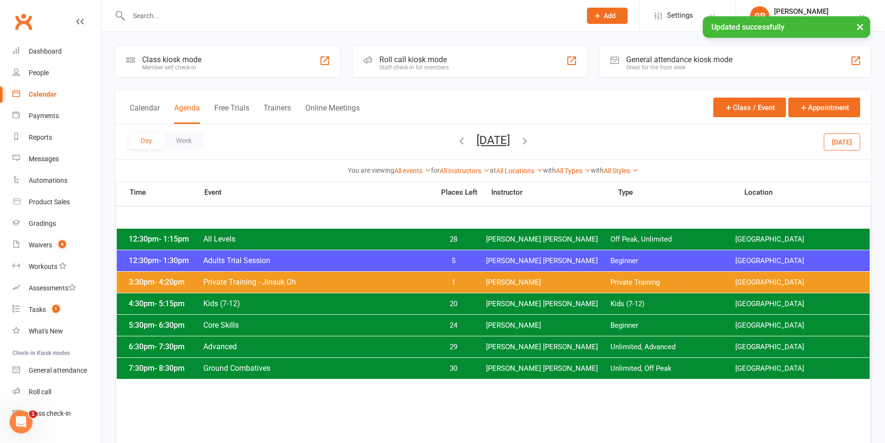
click at [313, 276] on div "3:30pm - 4:20pm Private Training - [GEOGRAPHIC_DATA] Oh 1 [PERSON_NAME] Private…" at bounding box center [493, 282] width 753 height 21
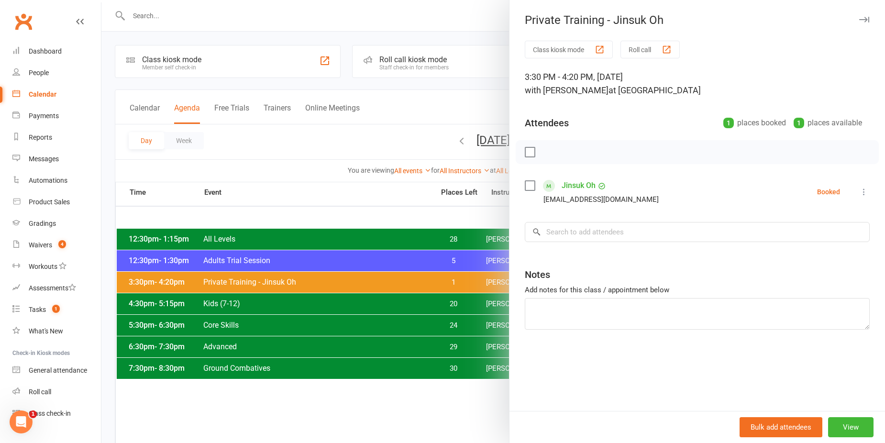
click at [318, 245] on div at bounding box center [493, 221] width 784 height 443
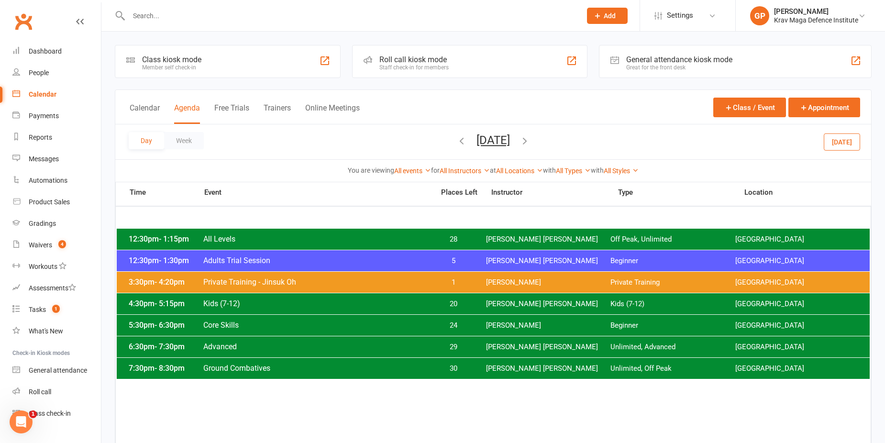
click at [853, 140] on button "[DATE]" at bounding box center [842, 141] width 36 height 17
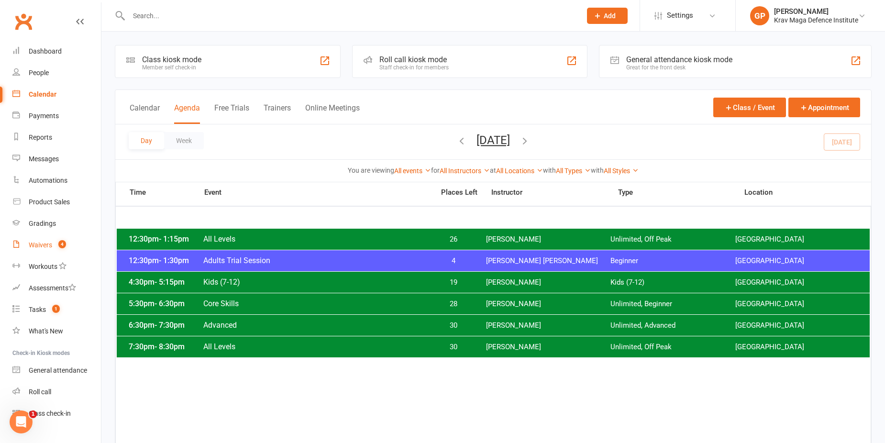
click at [40, 241] on div "Waivers" at bounding box center [40, 245] width 23 height 8
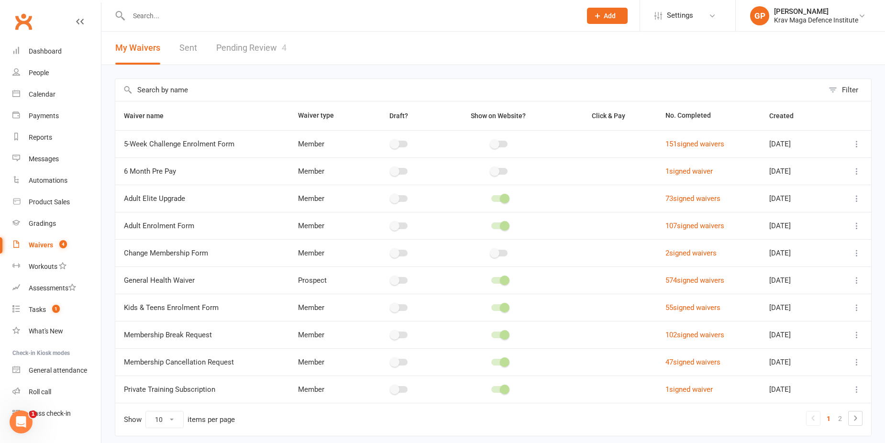
click at [249, 45] on link "Pending Review 4" at bounding box center [251, 48] width 70 height 33
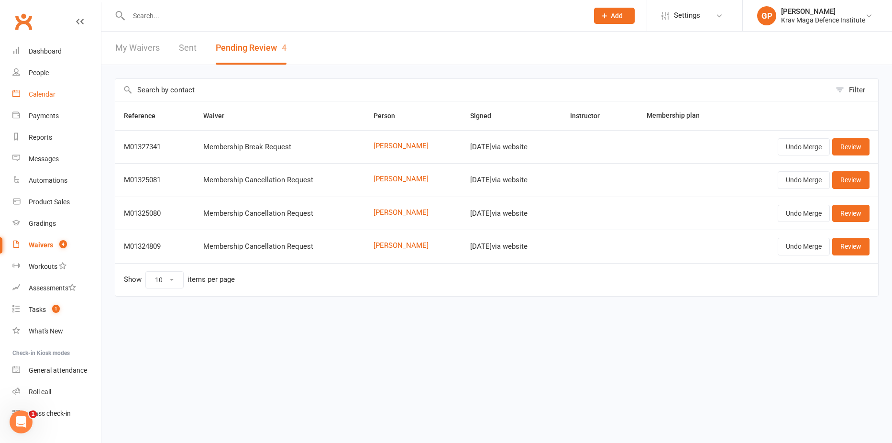
drag, startPoint x: 49, startPoint y: 92, endPoint x: 49, endPoint y: 99, distance: 6.2
click at [49, 92] on div "Calendar" at bounding box center [42, 94] width 27 height 8
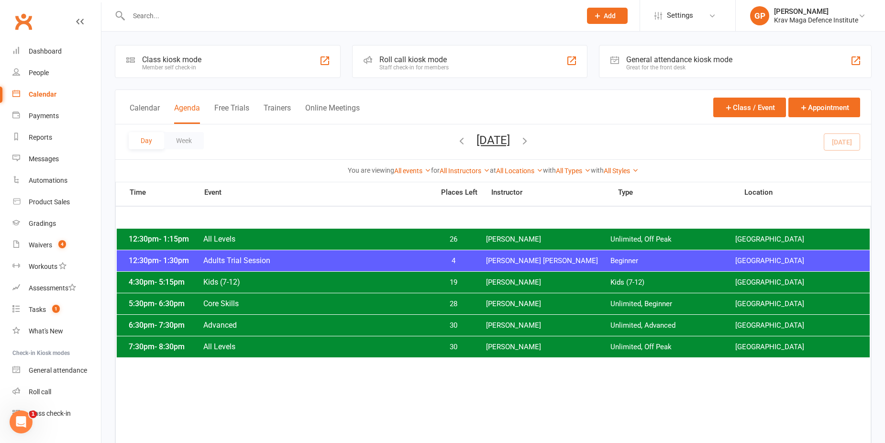
click at [510, 138] on button "[DATE]" at bounding box center [492, 139] width 33 height 13
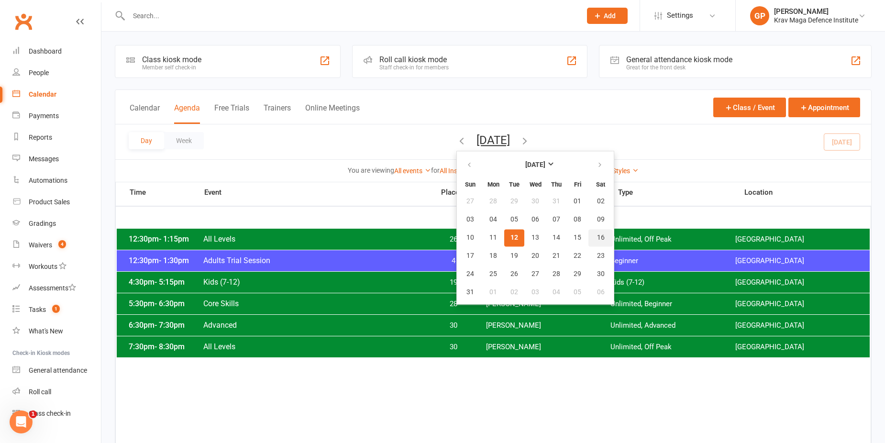
click at [588, 242] on button "16" at bounding box center [600, 237] width 24 height 17
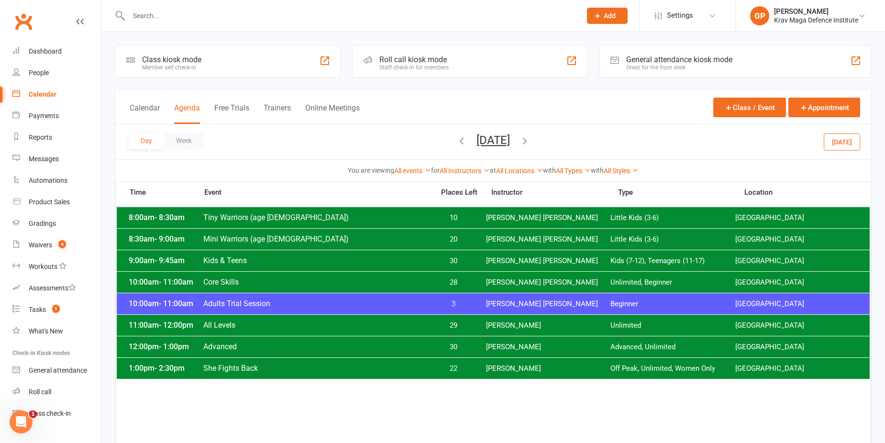
click at [425, 297] on div "10:00am - 11:00am Adults Trial Session 3 [PERSON_NAME] [PERSON_NAME] Beginner […" at bounding box center [493, 303] width 753 height 21
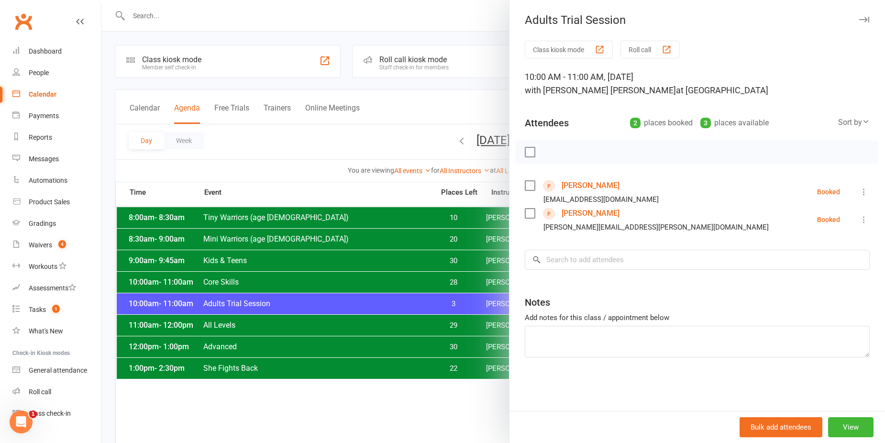
click at [389, 343] on div at bounding box center [493, 221] width 784 height 443
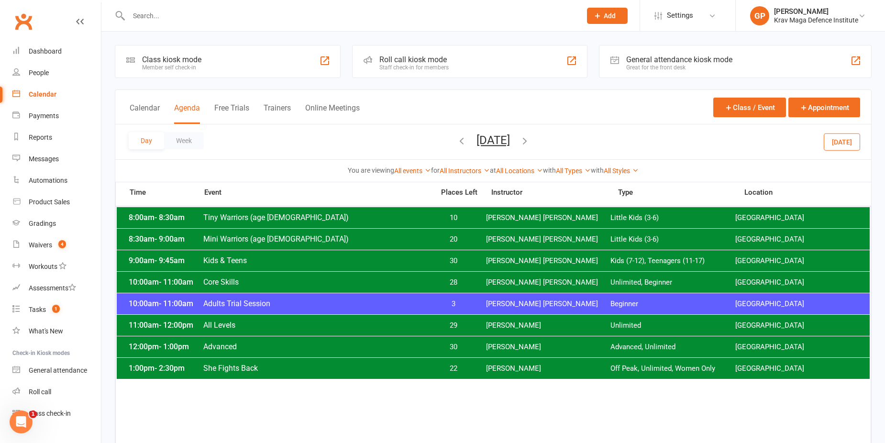
click at [370, 305] on span "Adults Trial Session" at bounding box center [316, 303] width 226 height 9
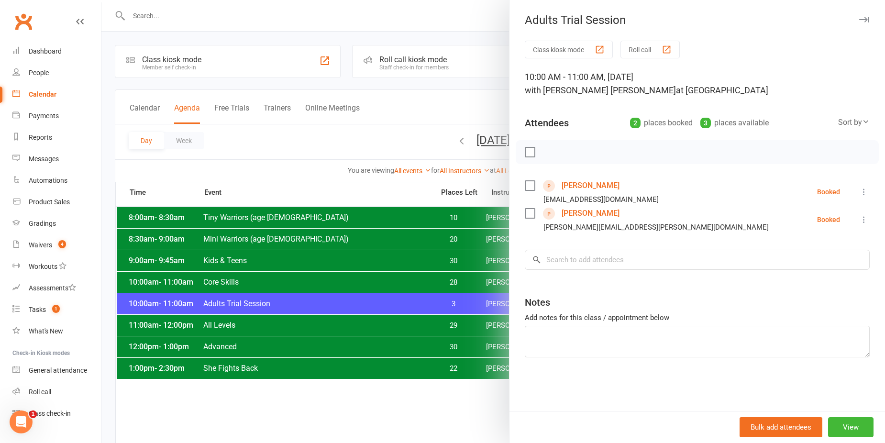
click at [340, 128] on div at bounding box center [493, 221] width 784 height 443
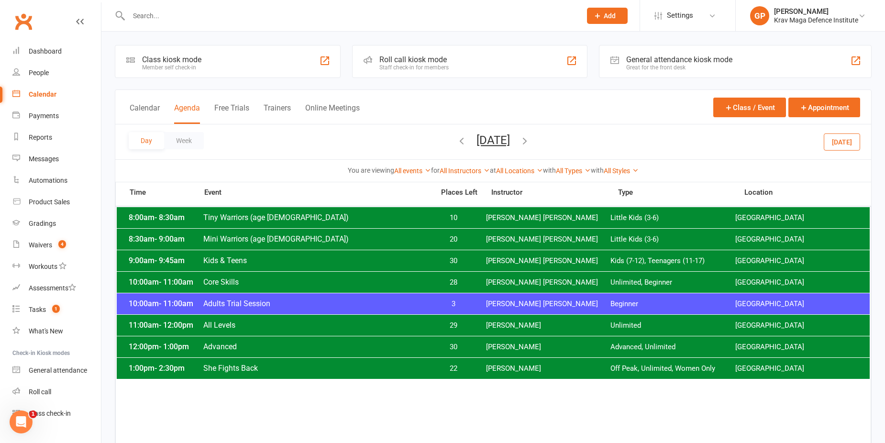
click at [444, 367] on span "22" at bounding box center [454, 368] width 50 height 9
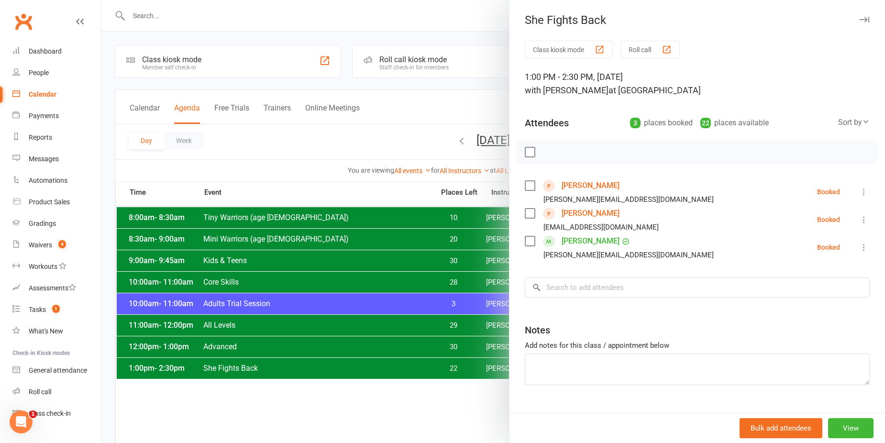
click at [275, 152] on div at bounding box center [493, 221] width 784 height 443
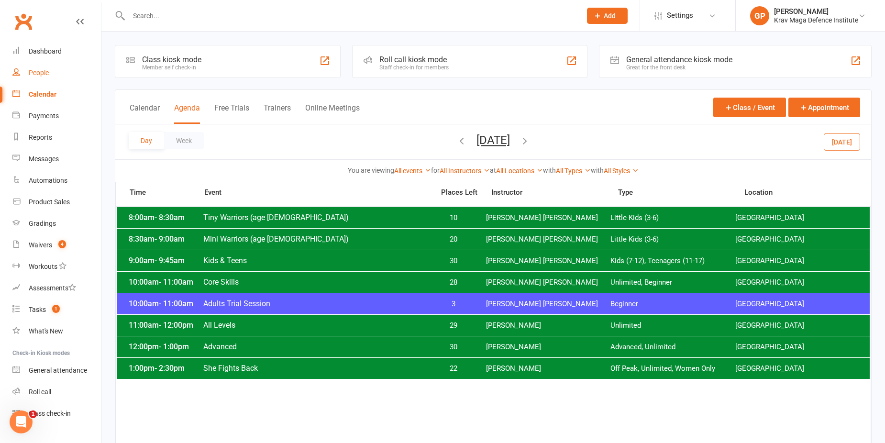
click at [55, 73] on link "People" at bounding box center [56, 73] width 89 height 22
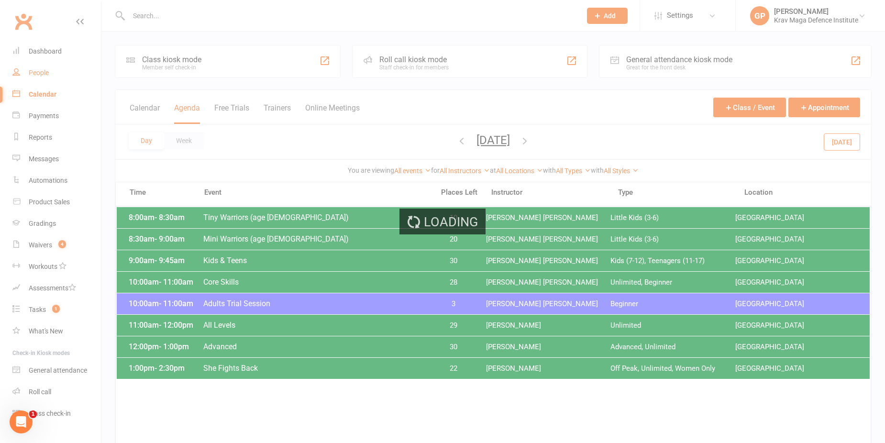
select select "100"
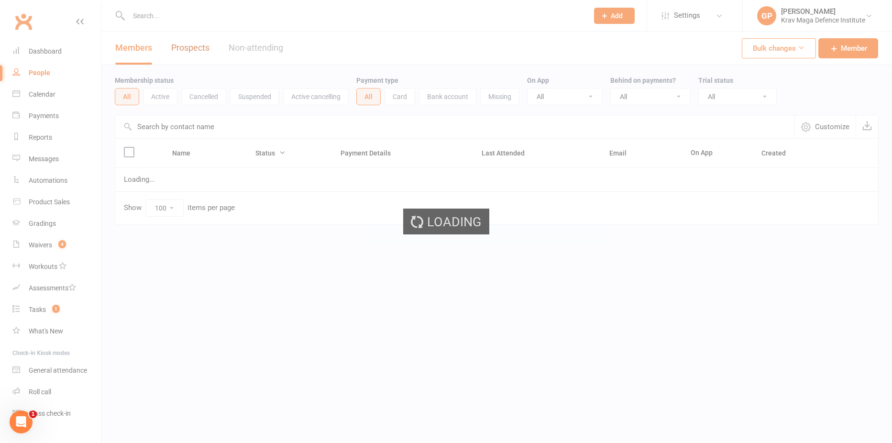
click at [195, 51] on link "Prospects" at bounding box center [190, 48] width 38 height 33
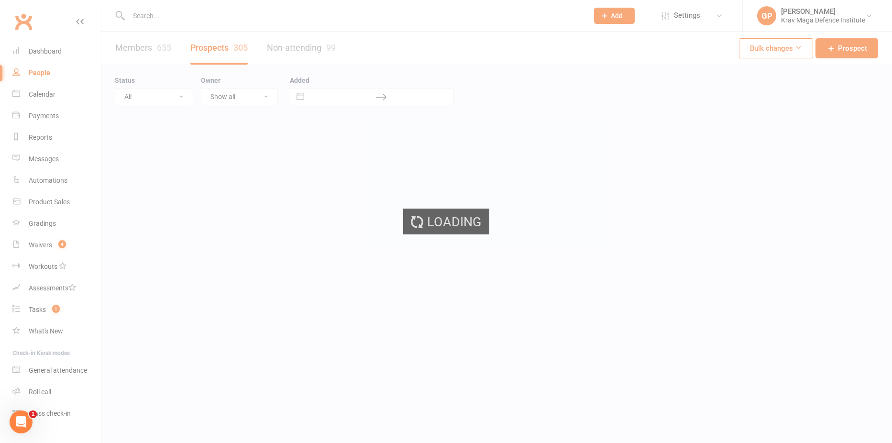
click at [210, 49] on div "Loading" at bounding box center [446, 221] width 892 height 443
select select "100"
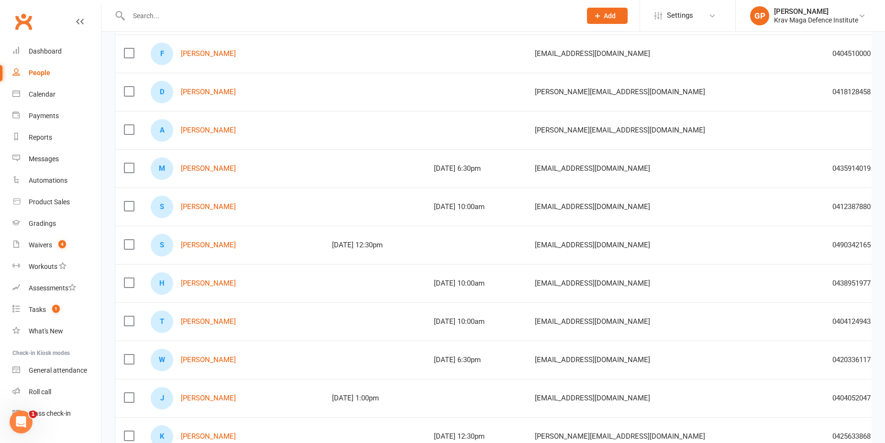
scroll to position [478, 0]
click at [190, 282] on link "[PERSON_NAME]" at bounding box center [208, 282] width 55 height 8
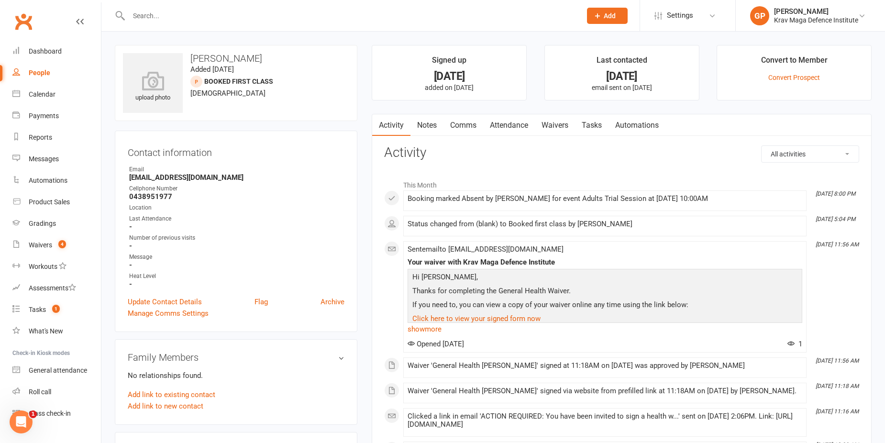
click at [511, 123] on link "Attendance" at bounding box center [509, 125] width 52 height 22
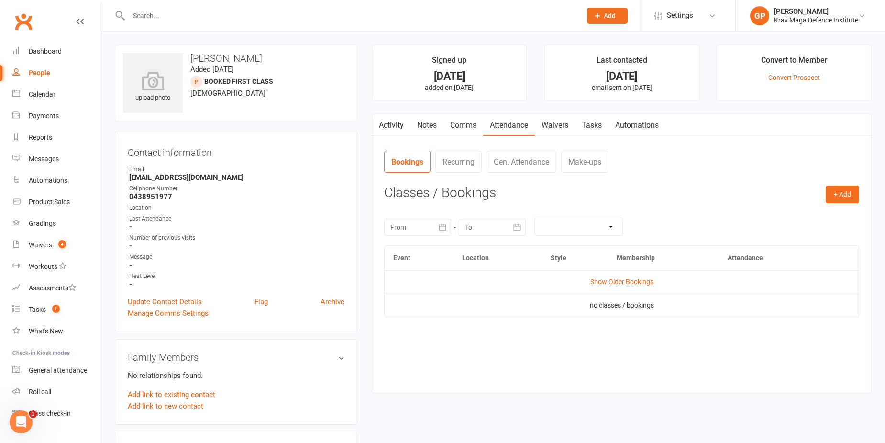
click at [620, 276] on td "Show Older Bookings" at bounding box center [622, 281] width 474 height 23
click at [620, 279] on link "Show Older Bookings" at bounding box center [621, 282] width 63 height 8
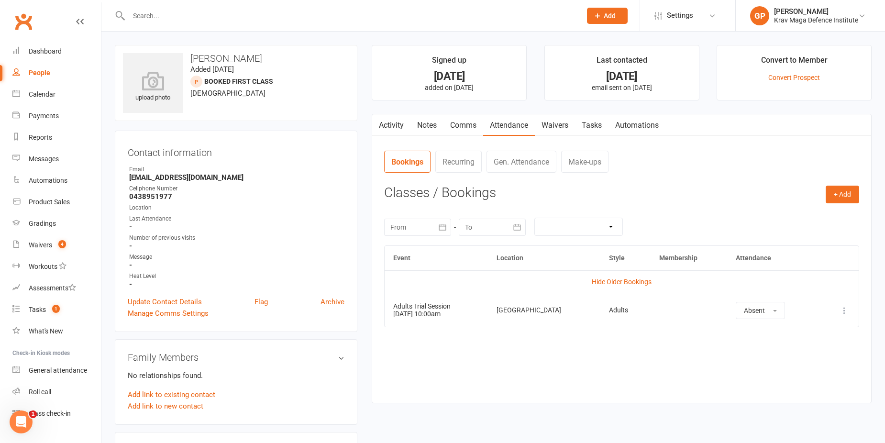
click at [845, 309] on icon at bounding box center [845, 311] width 10 height 10
click at [801, 368] on link "Delete booking" at bounding box center [802, 367] width 95 height 19
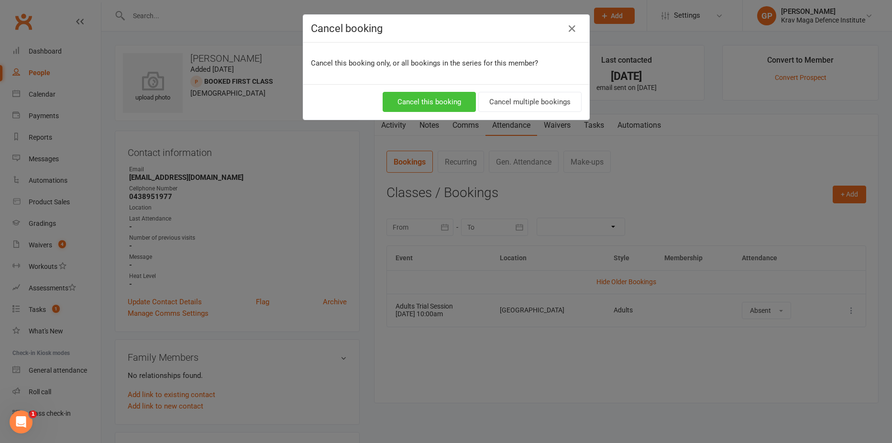
click at [425, 105] on button "Cancel this booking" at bounding box center [429, 102] width 93 height 20
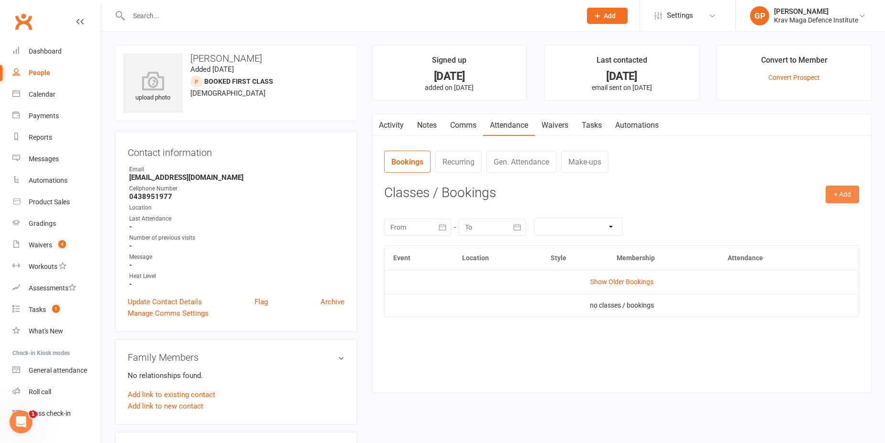
click at [833, 193] on button "+ Add" at bounding box center [842, 194] width 33 height 17
click at [813, 219] on link "Book Event" at bounding box center [811, 216] width 95 height 19
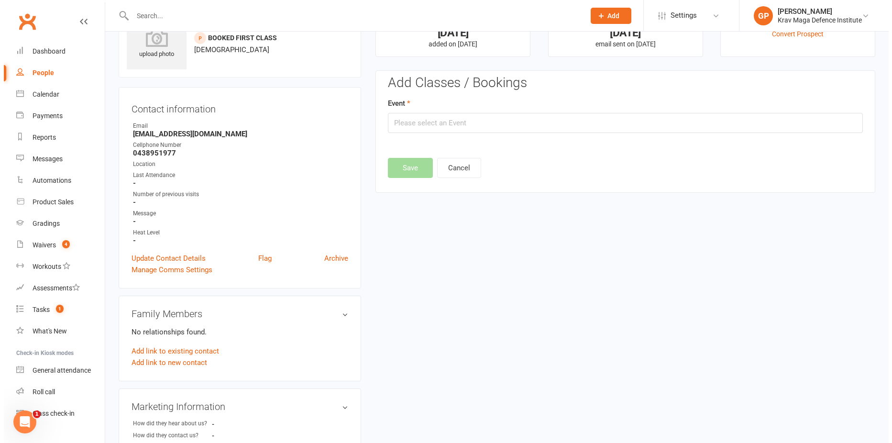
scroll to position [66, 0]
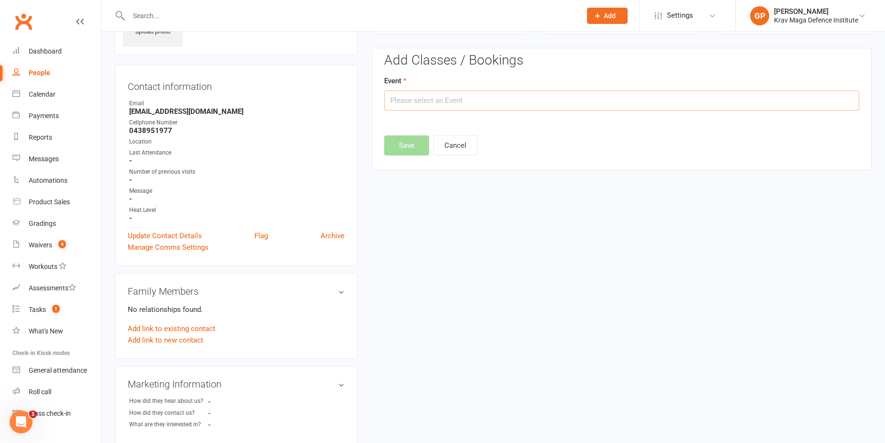
click at [602, 104] on input "text" at bounding box center [621, 100] width 475 height 20
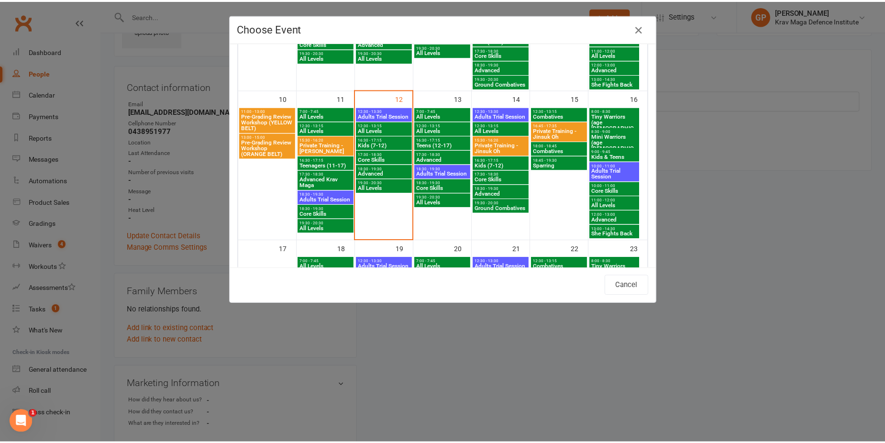
scroll to position [335, 0]
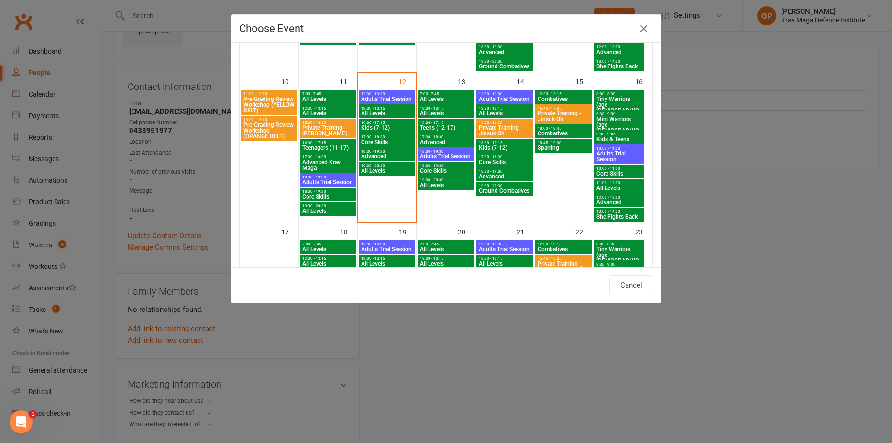
click at [610, 156] on span "Adults Trial Session" at bounding box center [619, 156] width 46 height 11
type input "Adults Trial Session - [DATE] 10:00:00 AM"
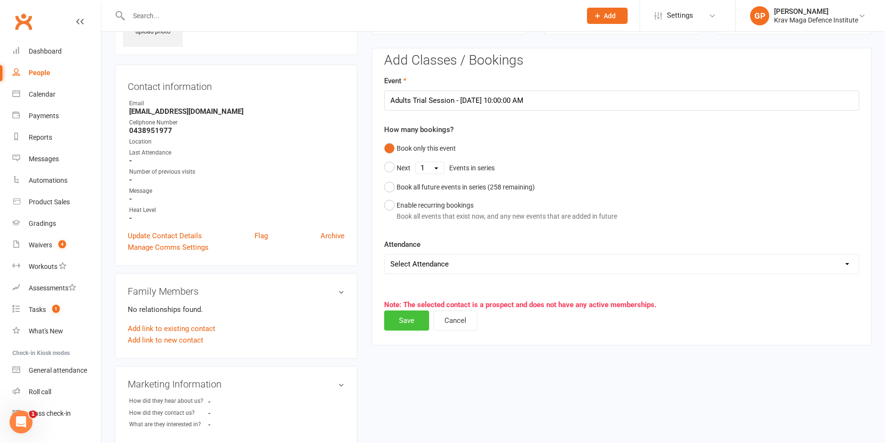
click at [408, 317] on button "Save" at bounding box center [406, 320] width 45 height 20
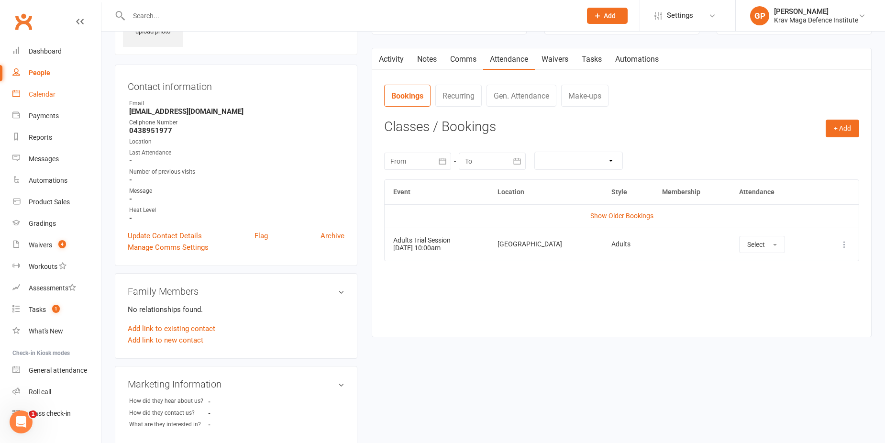
click at [57, 99] on link "Calendar" at bounding box center [56, 95] width 89 height 22
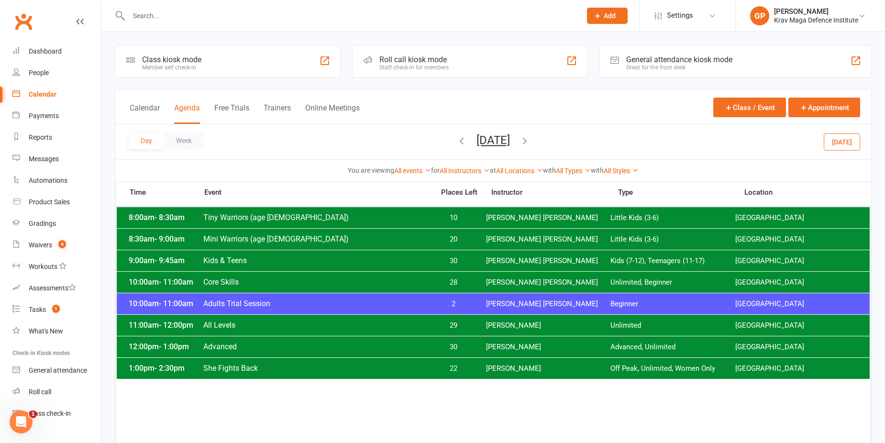
click at [496, 143] on button "[DATE]" at bounding box center [492, 139] width 33 height 13
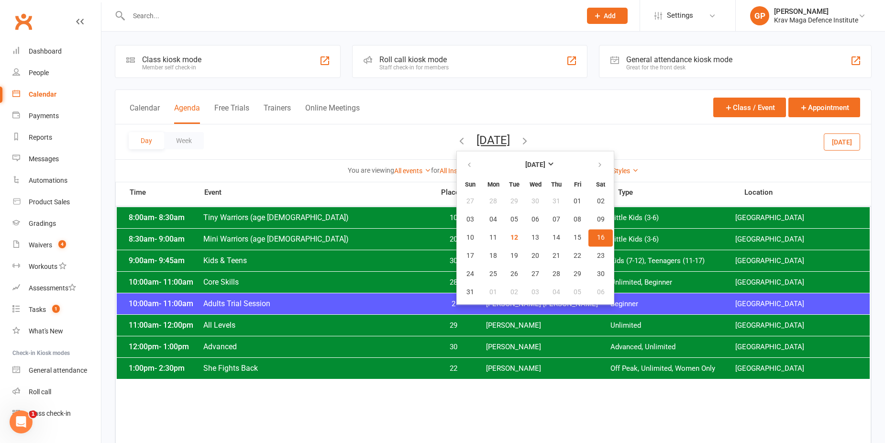
click at [726, 129] on div "Day Week [DATE] [DATE] Sun Mon Tue Wed Thu Fri Sat 27 28 29 30 31 01 02 03 04 0…" at bounding box center [493, 141] width 756 height 35
click at [597, 218] on span "09" at bounding box center [601, 220] width 8 height 8
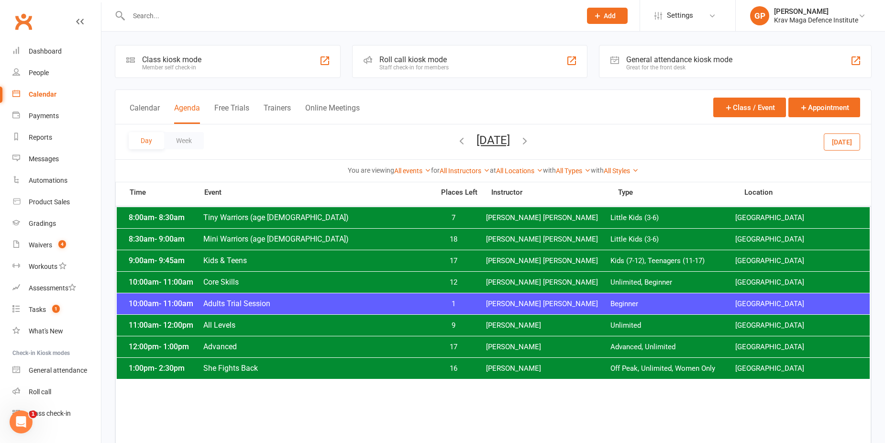
click at [516, 307] on span "[PERSON_NAME] [PERSON_NAME]" at bounding box center [548, 303] width 125 height 9
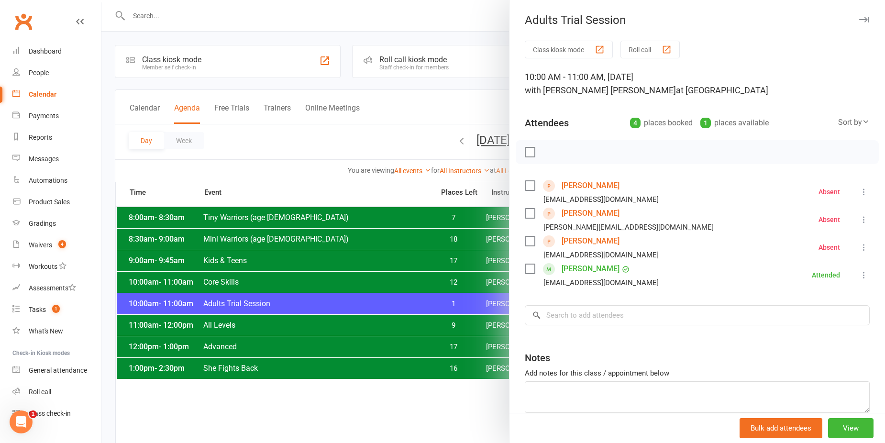
click at [349, 126] on div at bounding box center [493, 221] width 784 height 443
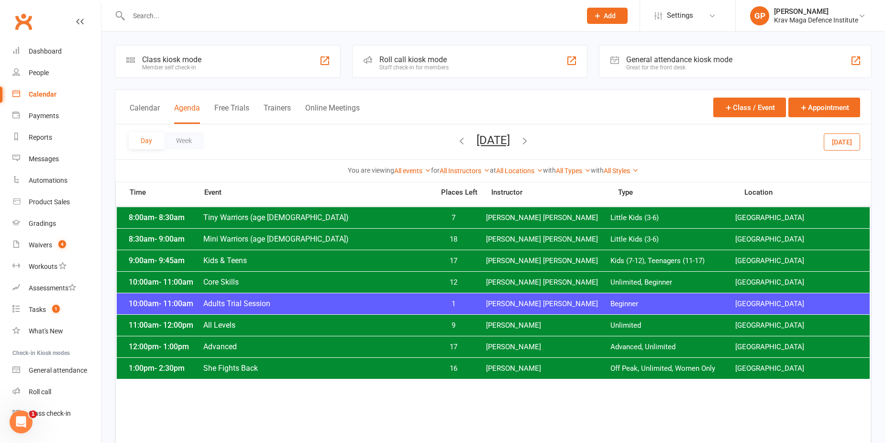
click at [498, 371] on span "[PERSON_NAME]" at bounding box center [548, 368] width 125 height 9
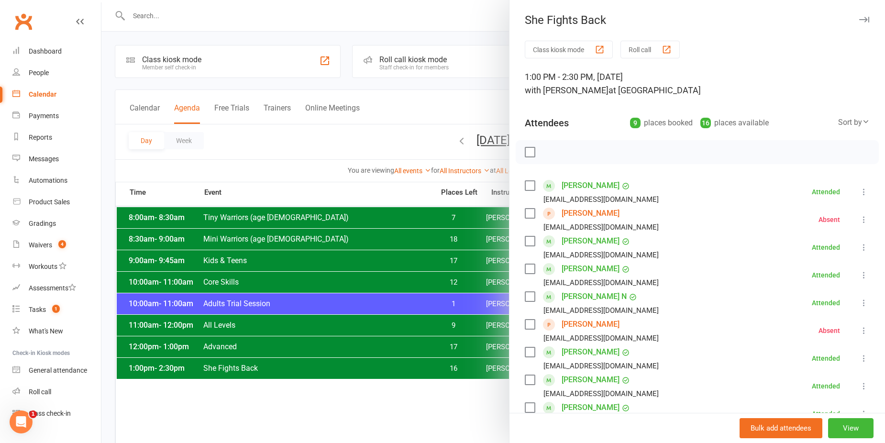
click at [394, 106] on div at bounding box center [493, 221] width 784 height 443
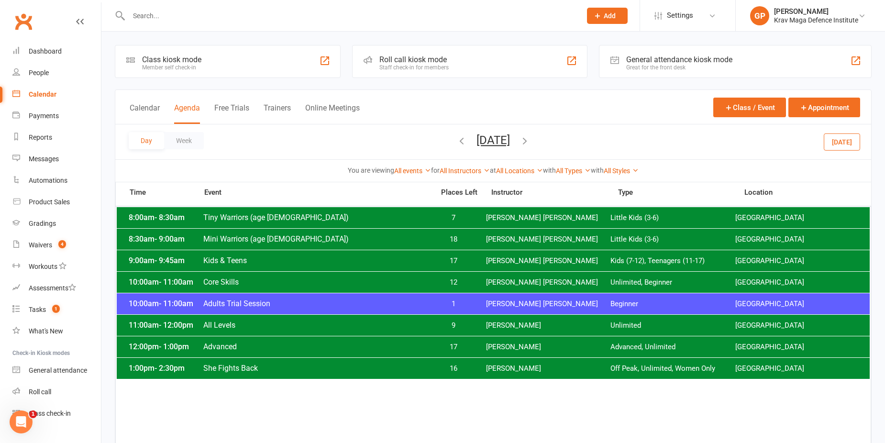
click at [503, 368] on span "[PERSON_NAME]" at bounding box center [548, 368] width 125 height 9
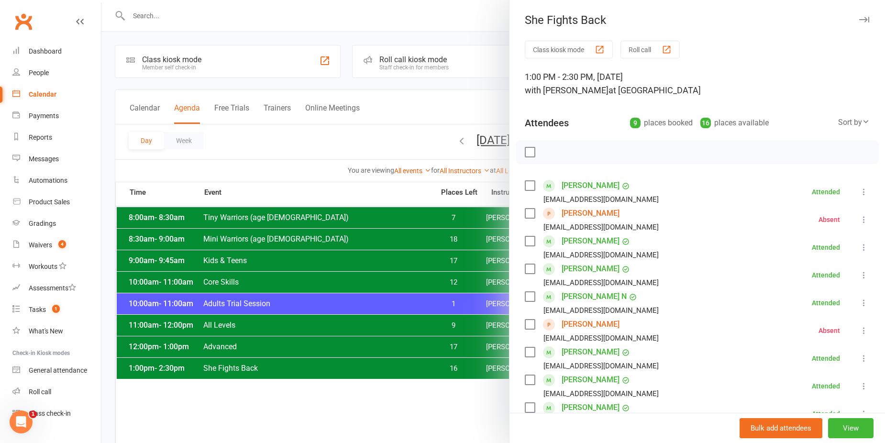
click at [597, 321] on link "[PERSON_NAME]" at bounding box center [591, 324] width 58 height 15
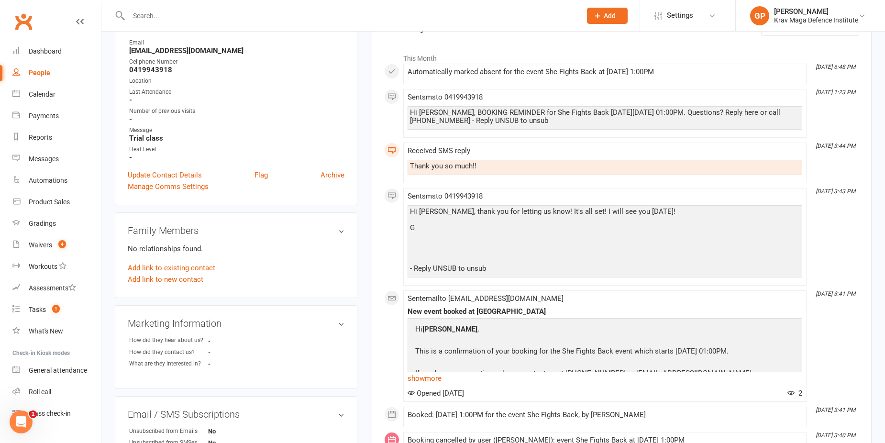
scroll to position [144, 0]
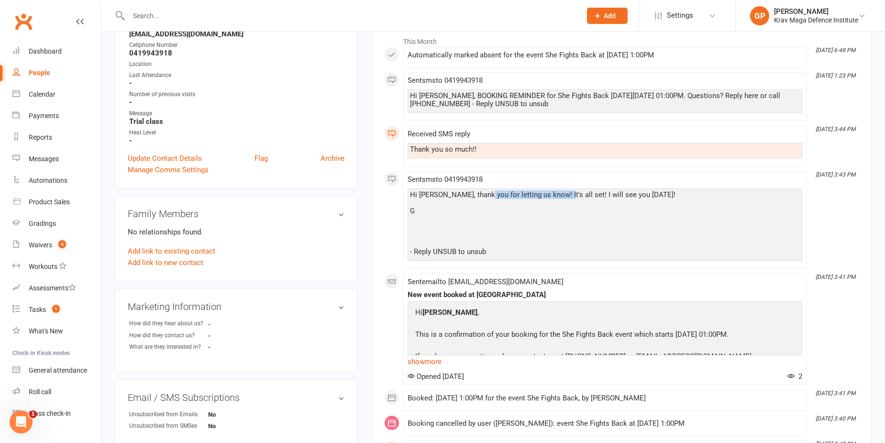
drag, startPoint x: 504, startPoint y: 196, endPoint x: 564, endPoint y: 196, distance: 60.8
click at [564, 196] on div "Hi [PERSON_NAME], thank you for letting us know! It's all set! I will see you […" at bounding box center [605, 223] width 390 height 65
drag, startPoint x: 564, startPoint y: 196, endPoint x: 612, endPoint y: 224, distance: 54.9
click at [612, 224] on div "Hi [PERSON_NAME], thank you for letting us know! It's all set! I will see you […" at bounding box center [605, 223] width 390 height 65
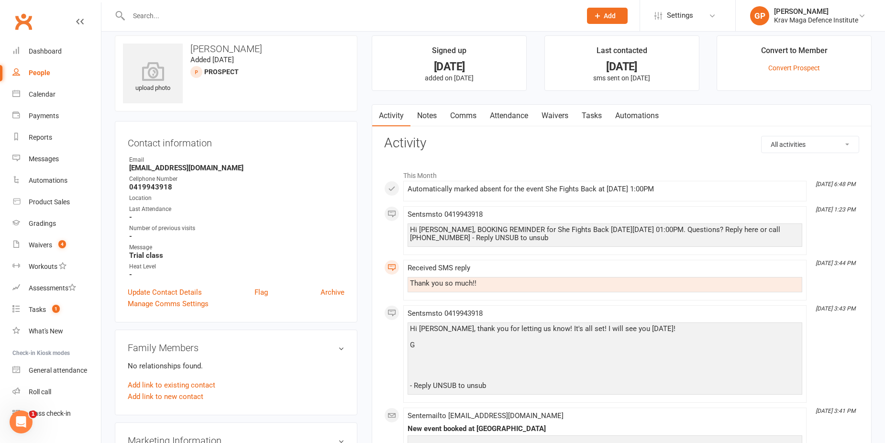
scroll to position [0, 0]
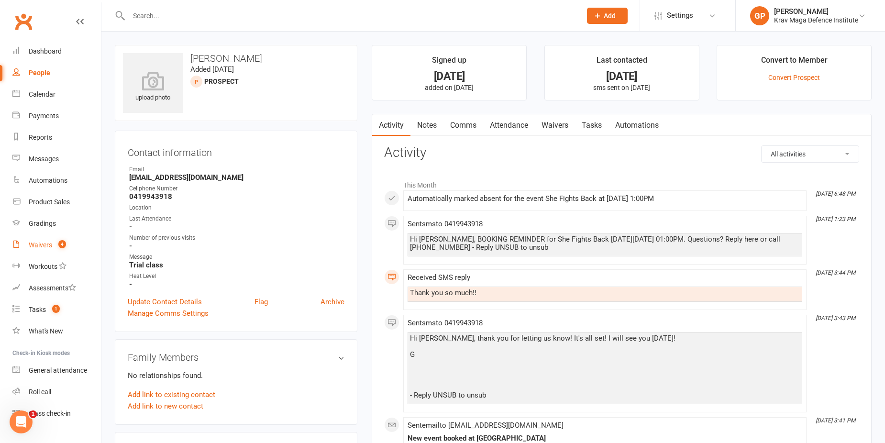
click at [52, 244] on link "Waivers 4" at bounding box center [56, 245] width 89 height 22
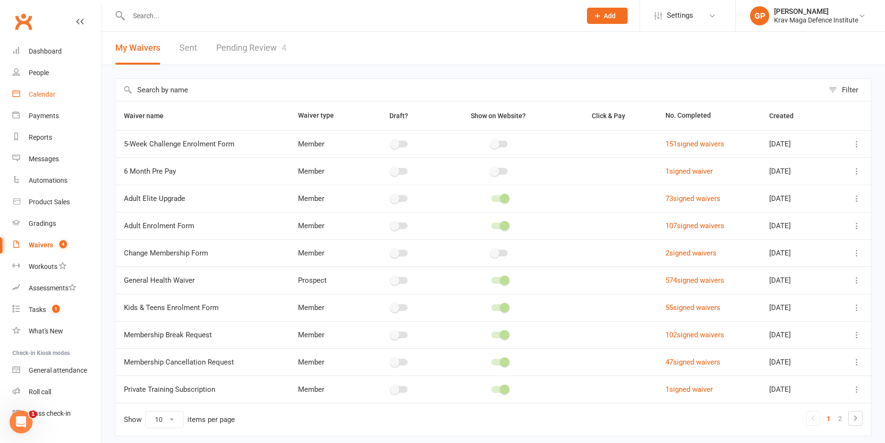
click at [49, 89] on link "Calendar" at bounding box center [56, 95] width 89 height 22
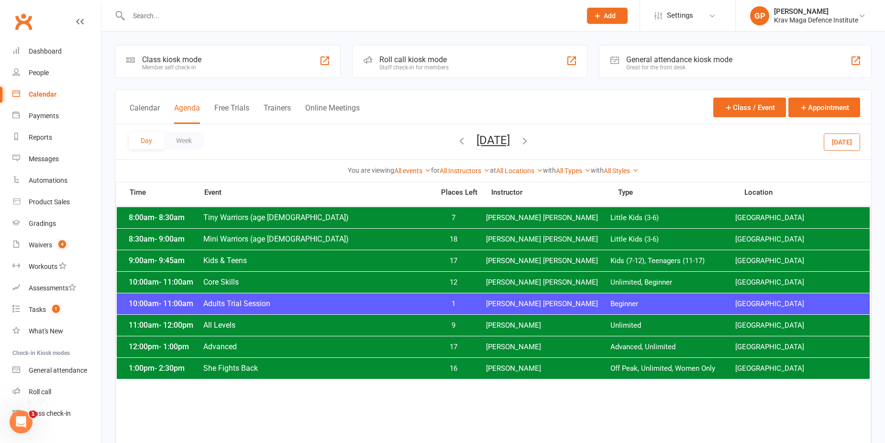
click at [845, 133] on div "Day Week [DATE] [DATE] Sun Mon Tue Wed Thu Fri Sat 27 28 29 30 31 01 02 03 04 0…" at bounding box center [493, 141] width 756 height 35
click at [845, 136] on button "[DATE]" at bounding box center [842, 141] width 36 height 17
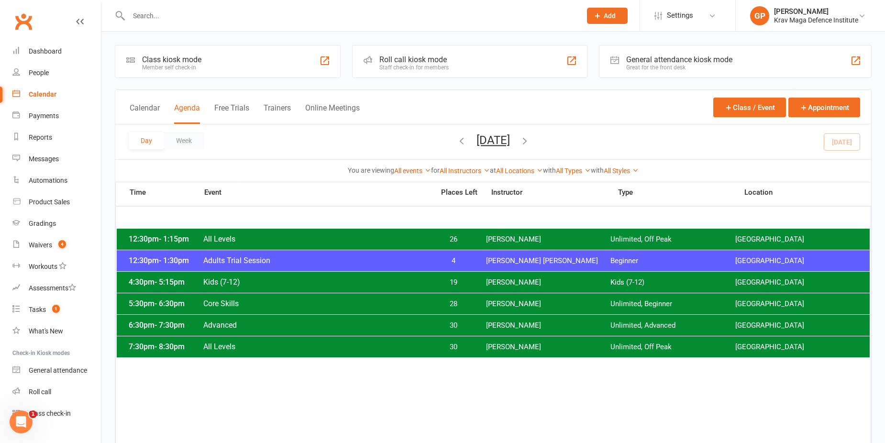
click at [452, 264] on span "4" at bounding box center [454, 260] width 50 height 9
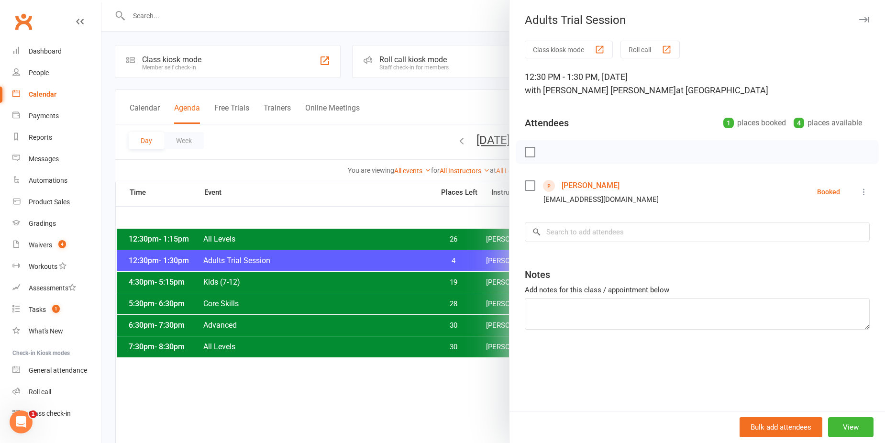
click at [299, 188] on div at bounding box center [493, 221] width 784 height 443
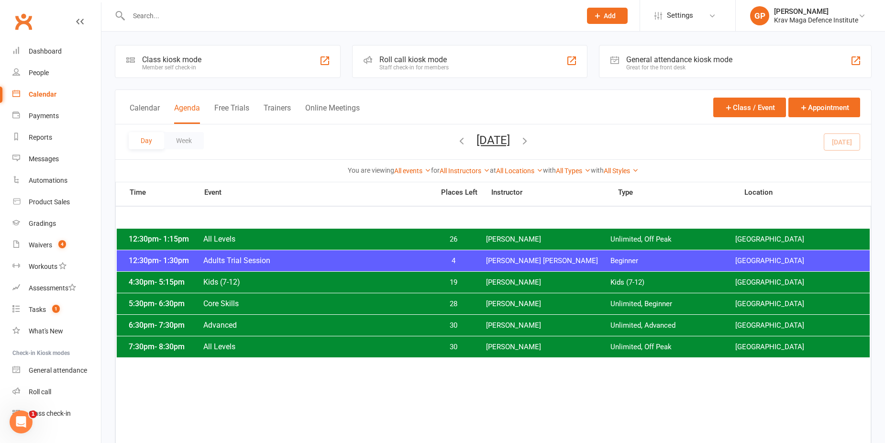
click at [488, 257] on span "[PERSON_NAME] [PERSON_NAME]" at bounding box center [548, 260] width 125 height 9
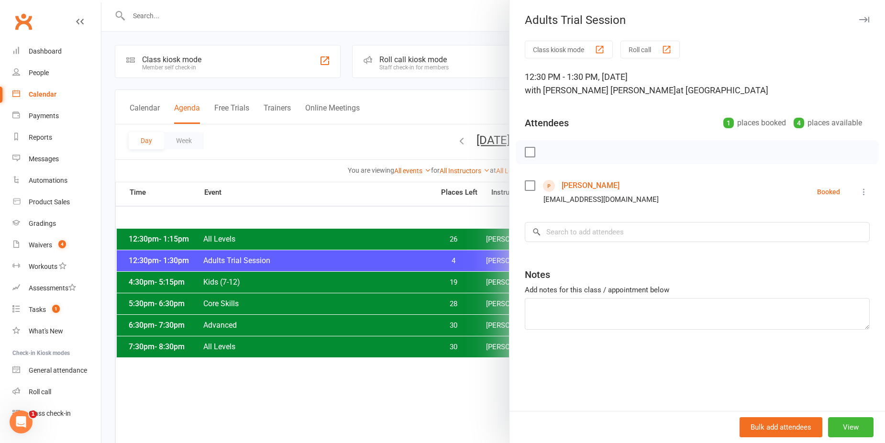
click at [342, 201] on div at bounding box center [493, 221] width 784 height 443
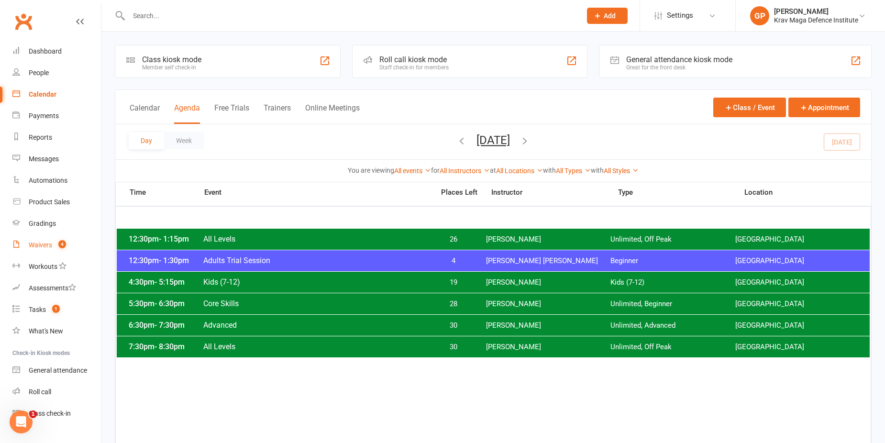
click at [43, 243] on div "Waivers" at bounding box center [40, 245] width 23 height 8
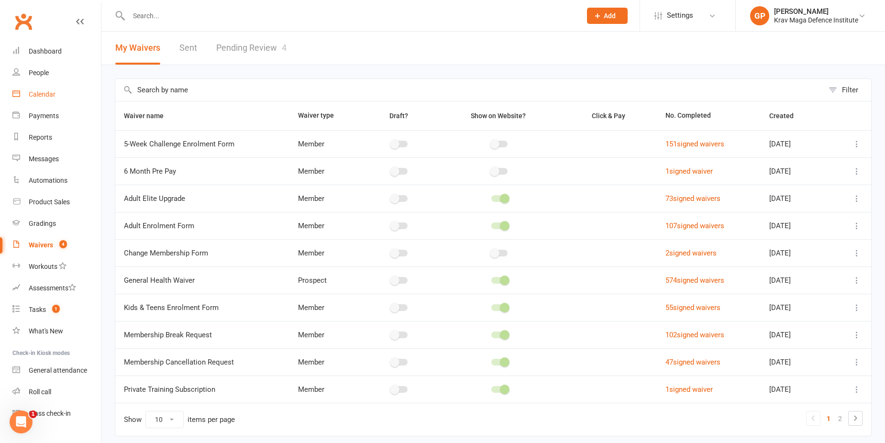
click at [55, 95] on div "Calendar" at bounding box center [42, 94] width 27 height 8
